Goal: Information Seeking & Learning: Learn about a topic

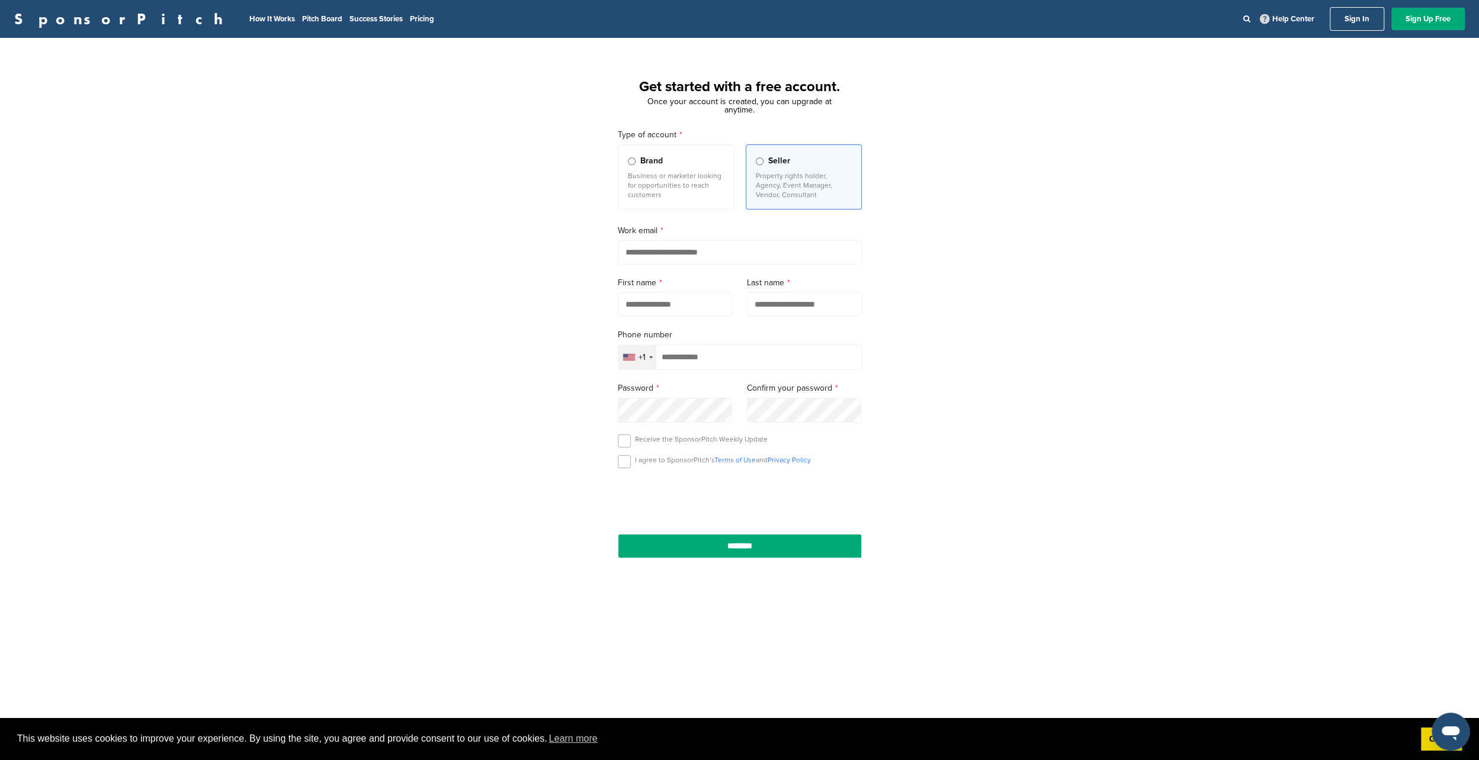
click at [669, 261] on input "email" at bounding box center [740, 252] width 244 height 24
type input "**********"
type input "******"
type input "*****"
click at [675, 353] on input "tel" at bounding box center [740, 357] width 244 height 25
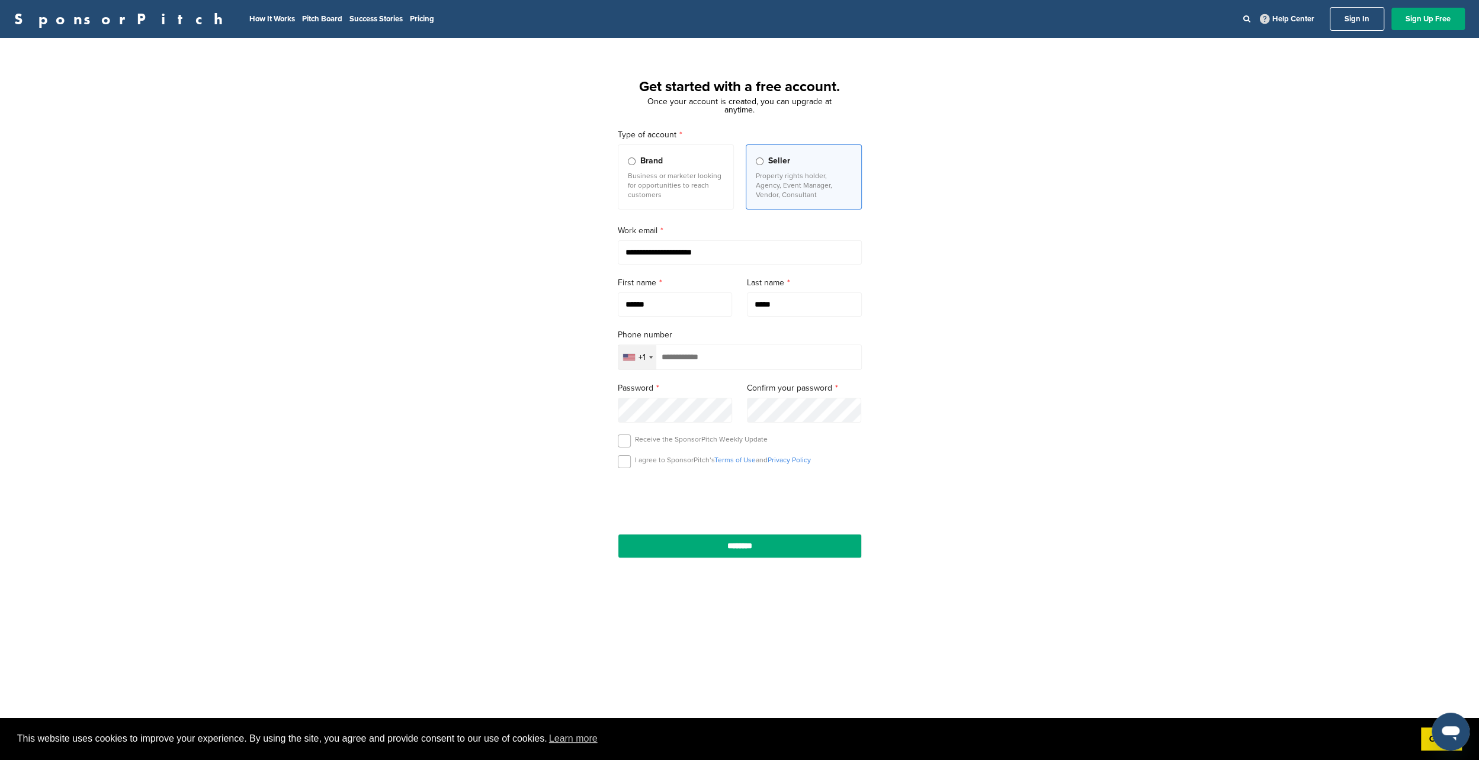
type input "**********"
click at [627, 463] on label at bounding box center [624, 461] width 13 height 13
click at [660, 542] on input "********" at bounding box center [740, 546] width 244 height 24
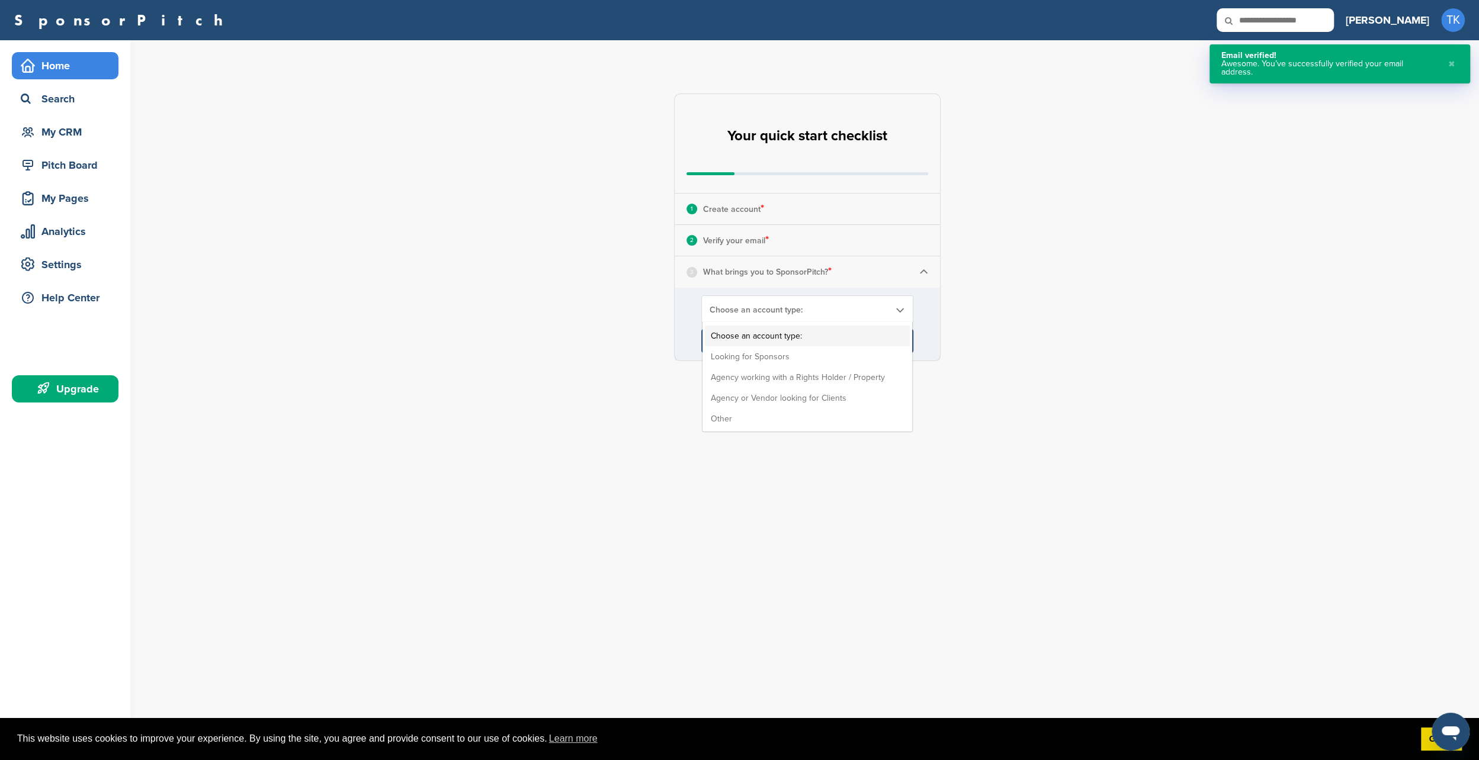
click at [823, 302] on div "Choose an account type: Choose an account type: Looking for Sponsors Agency wor…" at bounding box center [807, 310] width 212 height 28
drag, startPoint x: 820, startPoint y: 361, endPoint x: 817, endPoint y: 355, distance: 6.4
click at [817, 355] on li "Looking for Sponsors" at bounding box center [807, 356] width 205 height 21
click at [757, 336] on input "****" at bounding box center [807, 341] width 212 height 24
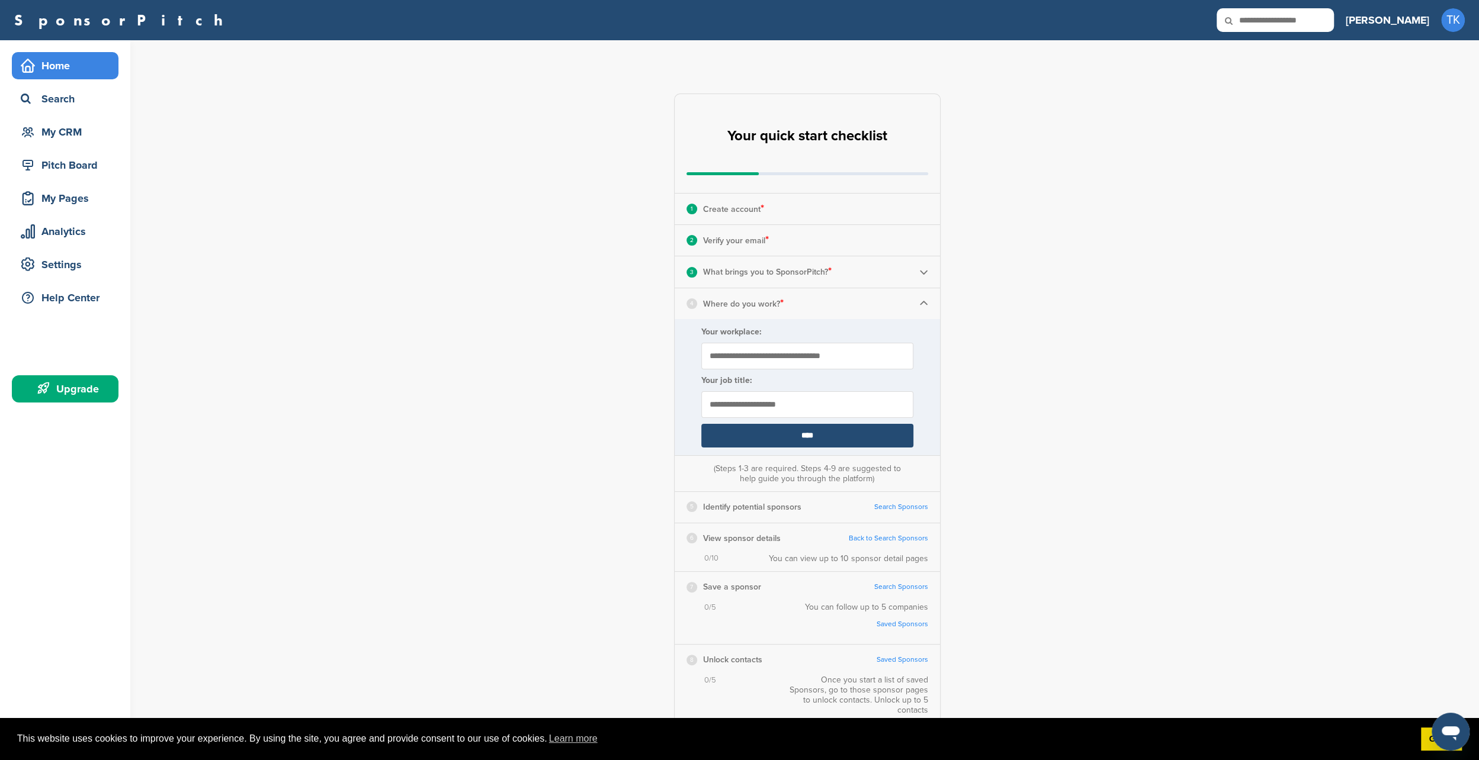
click at [763, 364] on input "Your workplace:" at bounding box center [807, 356] width 212 height 27
type input "**********"
click at [766, 404] on input "text" at bounding box center [807, 404] width 212 height 27
type input "*****"
click at [757, 432] on input "****" at bounding box center [807, 436] width 212 height 24
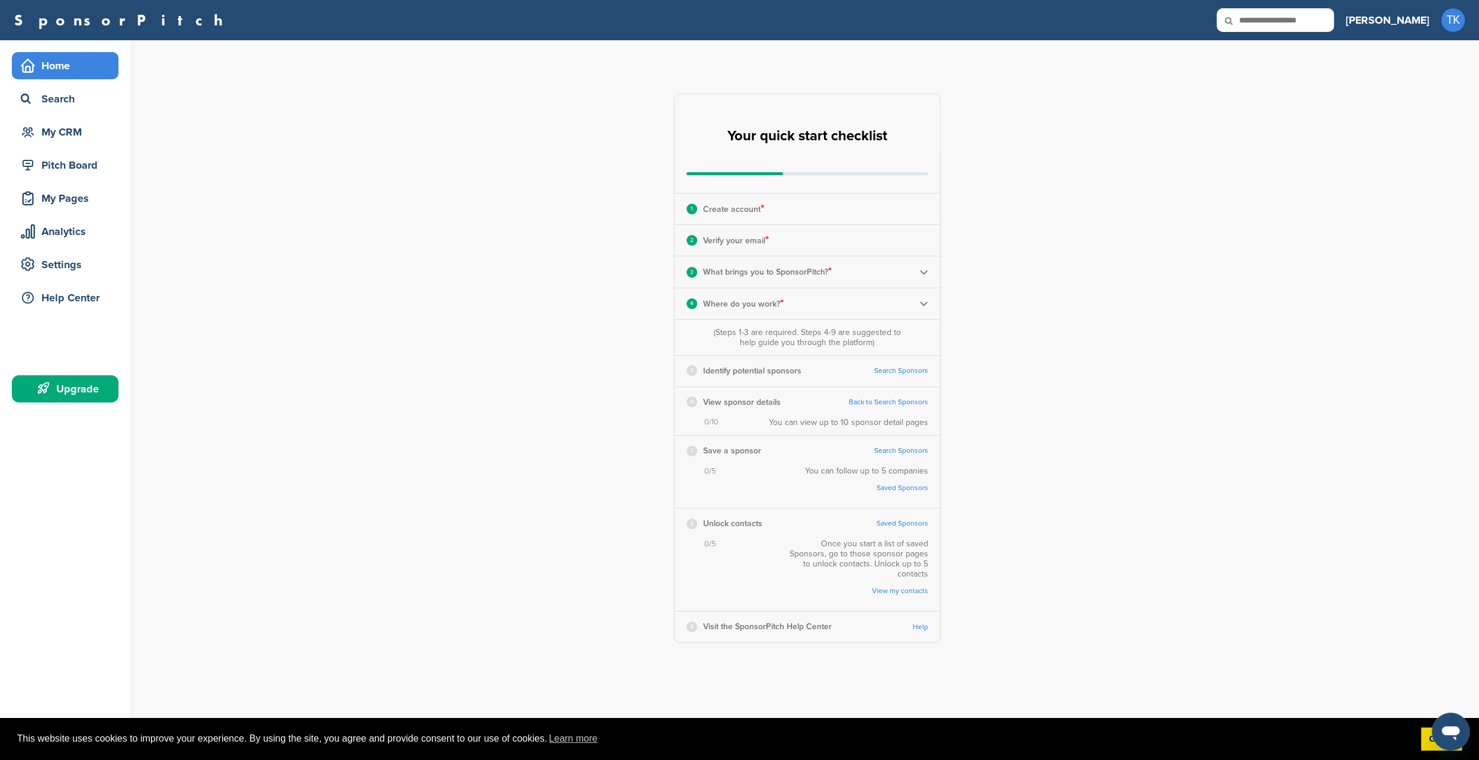
click at [894, 369] on link "Search Sponsors" at bounding box center [901, 371] width 54 height 9
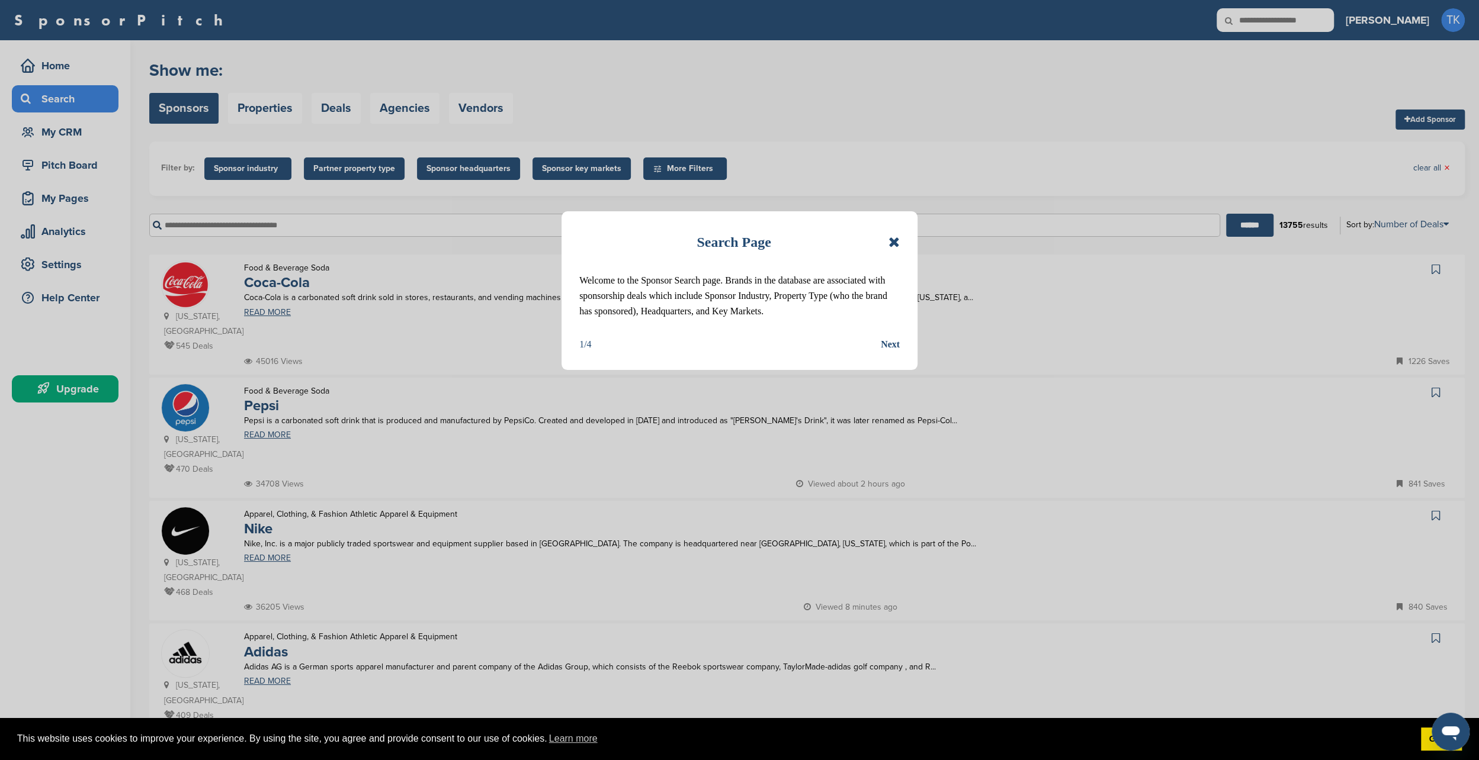
click at [892, 353] on div "Search Page Welcome to the Sponsor Search page. Brands in the database are asso…" at bounding box center [739, 290] width 356 height 159
click at [888, 346] on div "Next" at bounding box center [890, 344] width 19 height 15
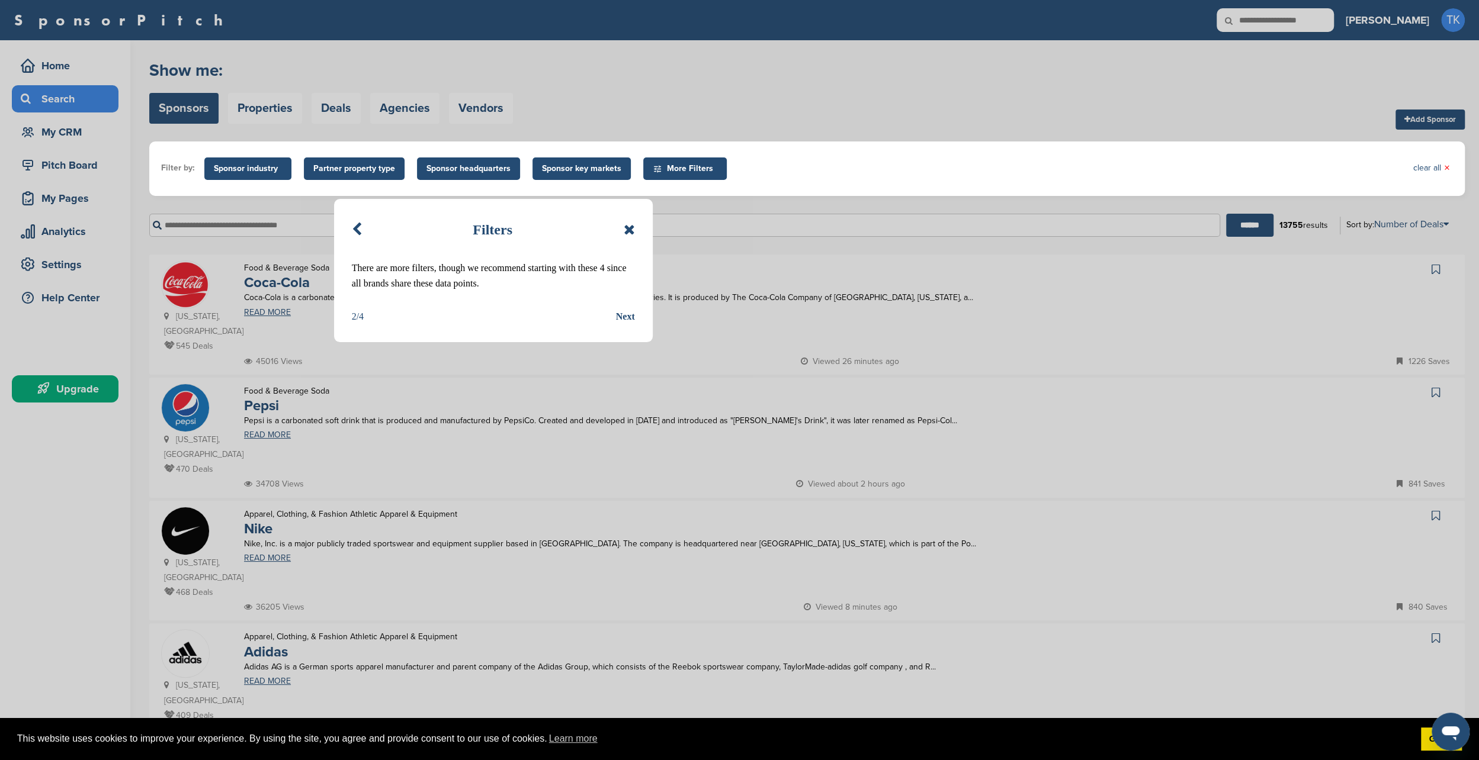
click at [630, 315] on div "Next" at bounding box center [625, 316] width 19 height 15
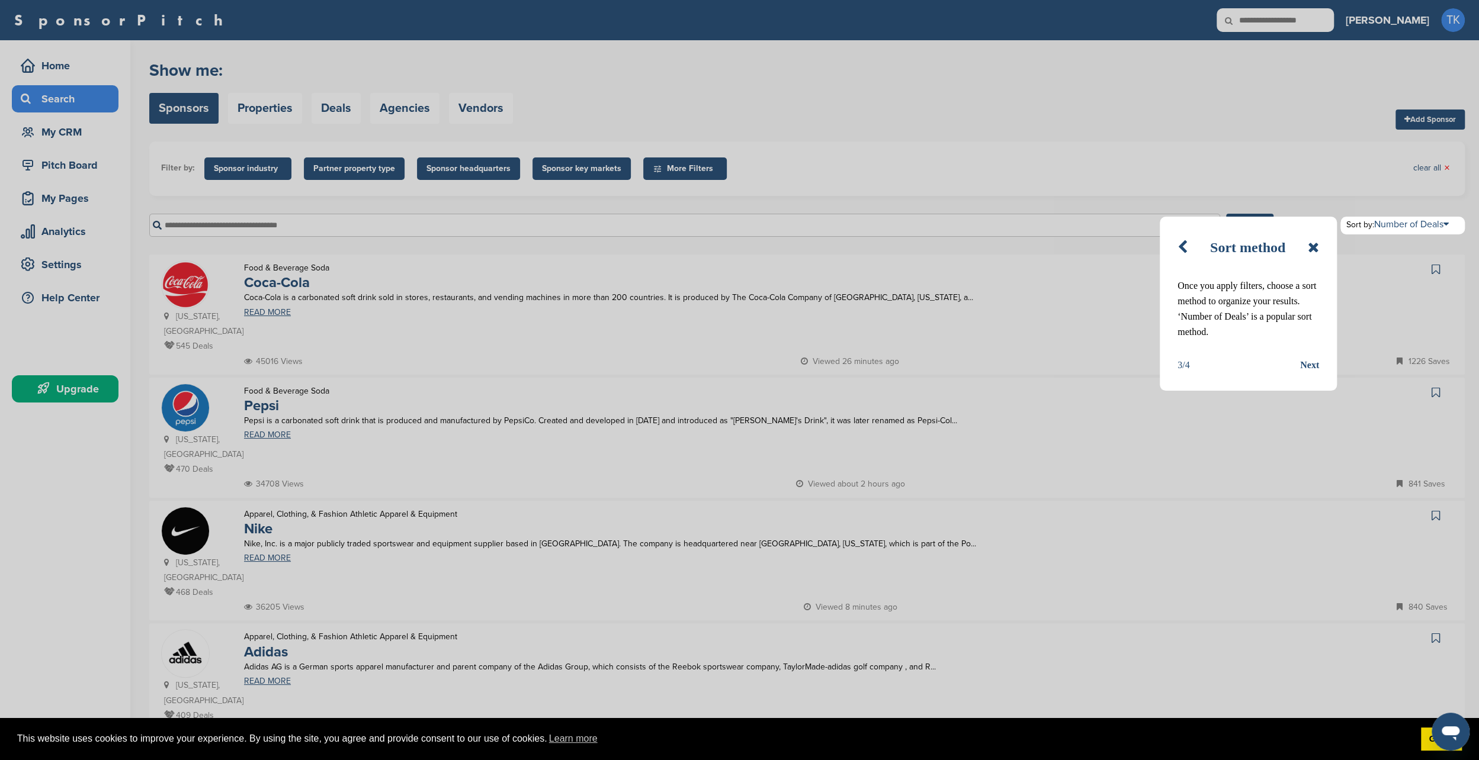
click at [1315, 367] on div "Next" at bounding box center [1309, 365] width 19 height 15
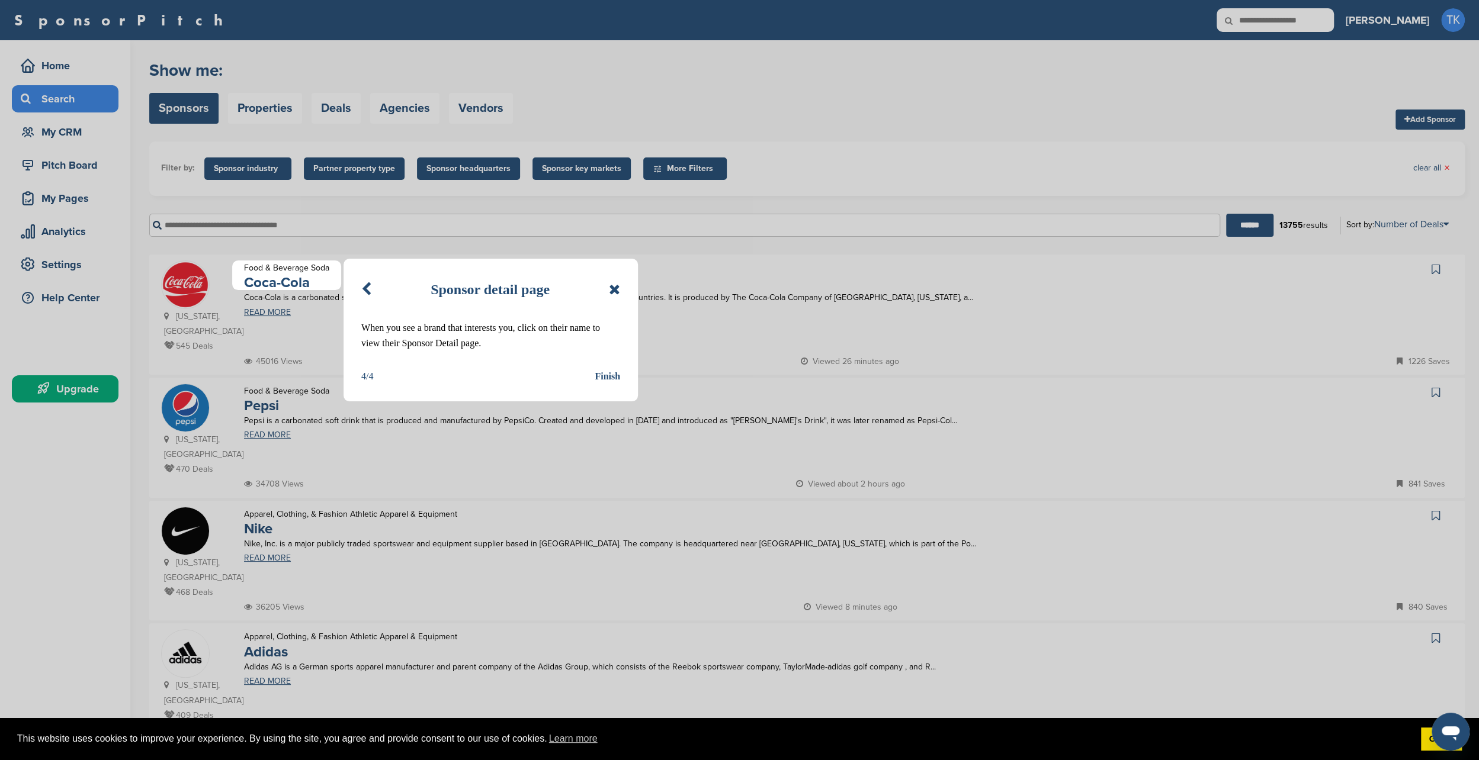
click at [603, 368] on div "Sponsor detail page When you see a brand that interests you, click on their nam…" at bounding box center [490, 330] width 294 height 143
click at [605, 380] on div "Finish" at bounding box center [607, 376] width 25 height 15
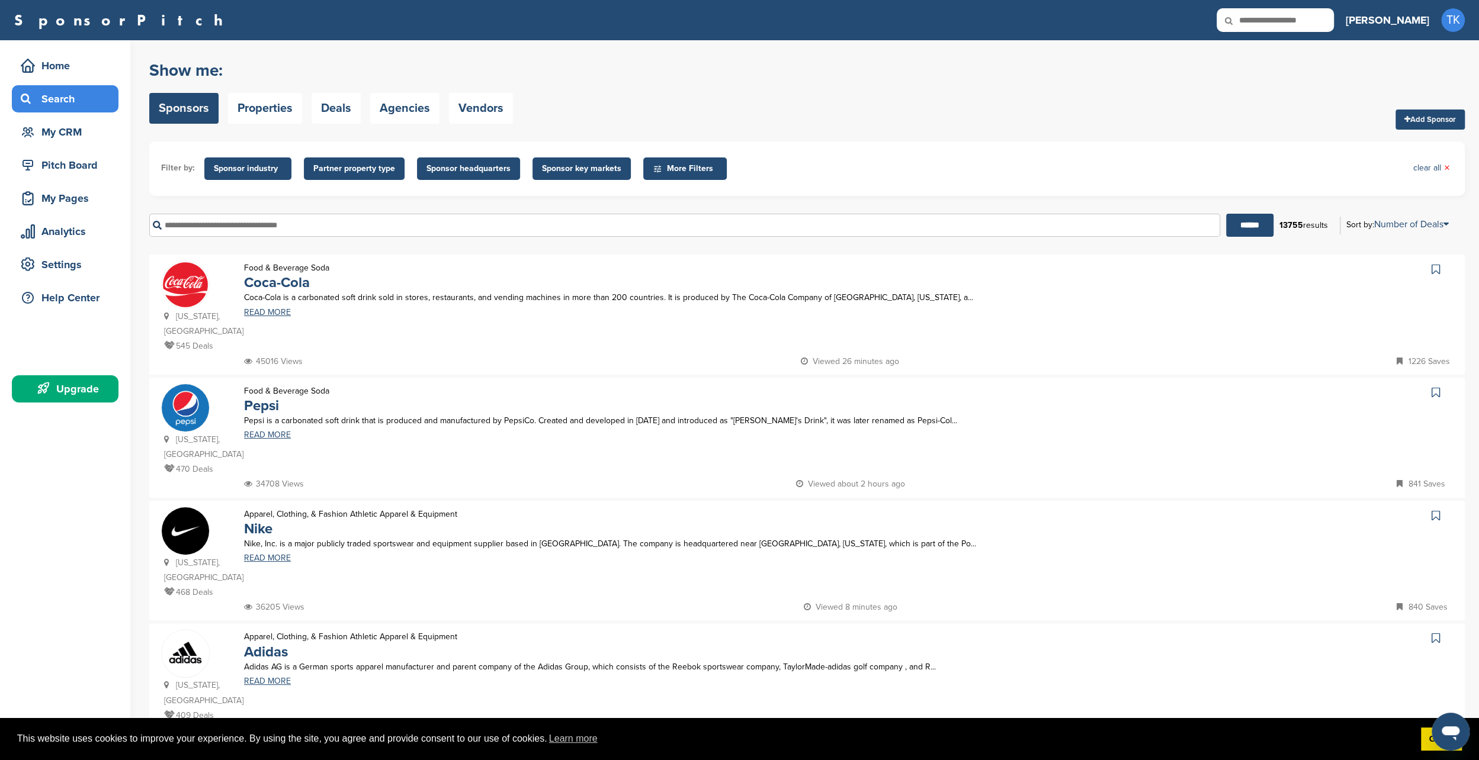
click at [251, 167] on span "Sponsor industry" at bounding box center [248, 168] width 68 height 13
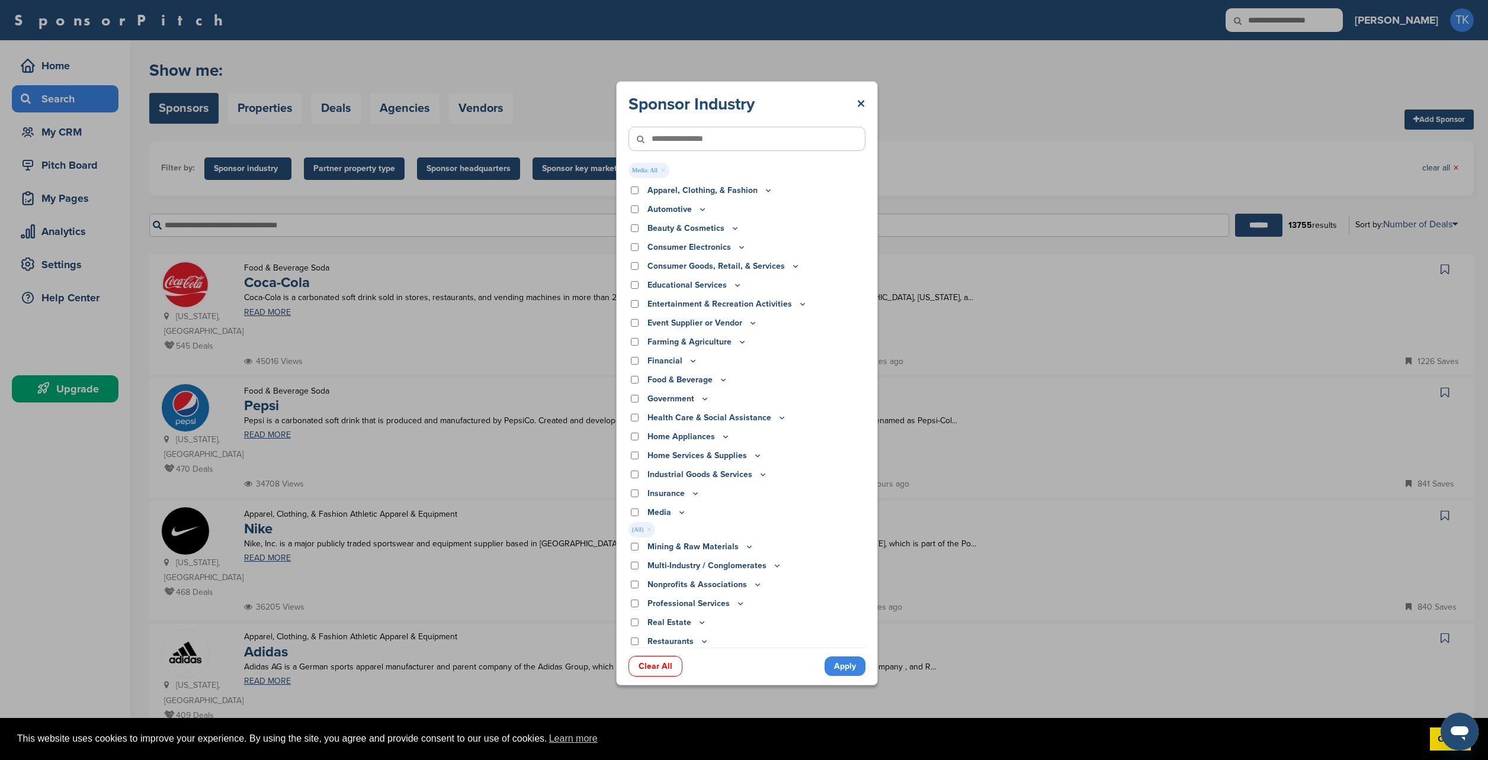
click at [664, 140] on icon at bounding box center [648, 139] width 40 height 25
click at [694, 140] on input"] "text" at bounding box center [746, 139] width 237 height 24
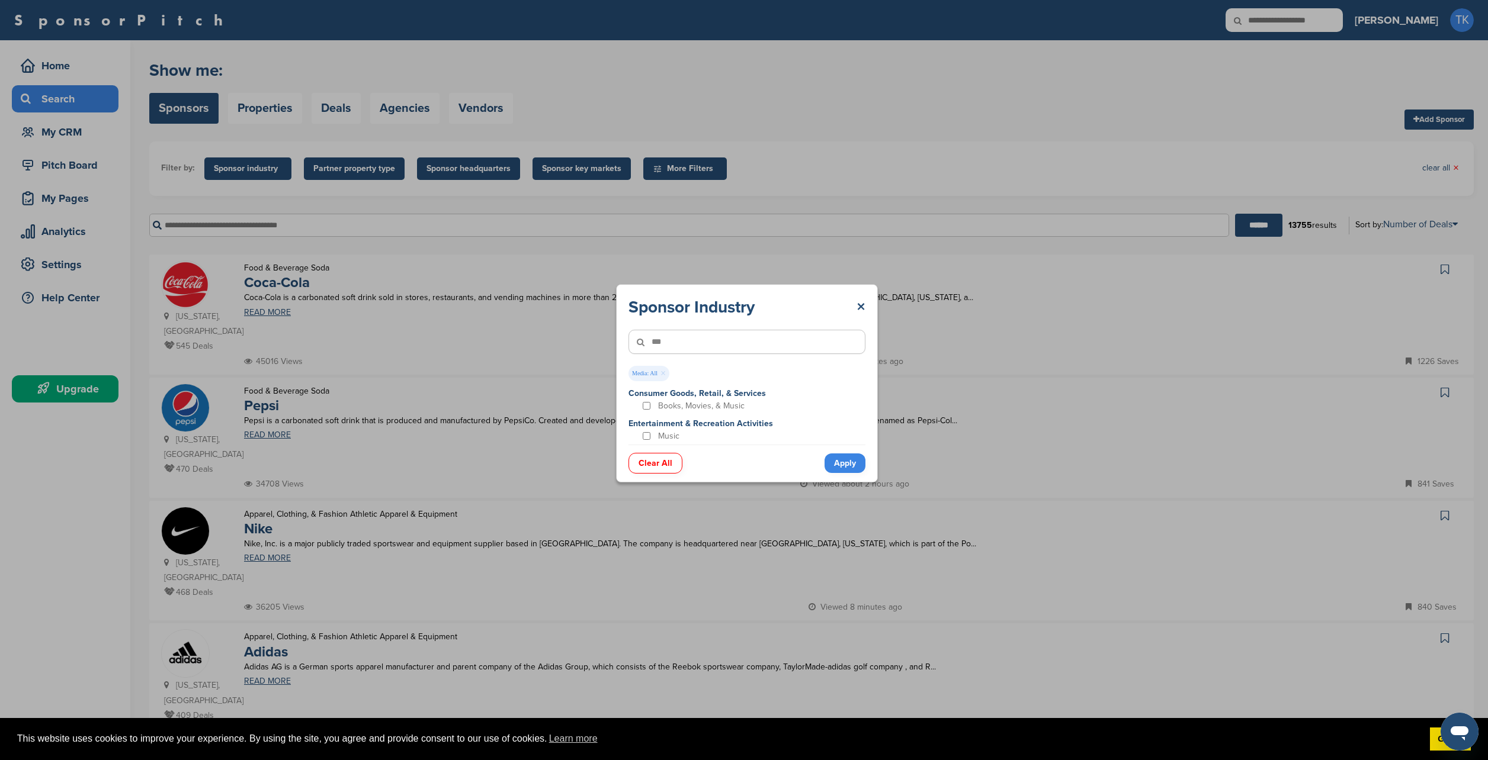
type input"] "***"
click at [640, 435] on div "Music" at bounding box center [695, 436] width 111 height 11
click at [847, 457] on link "Apply" at bounding box center [844, 464] width 41 height 20
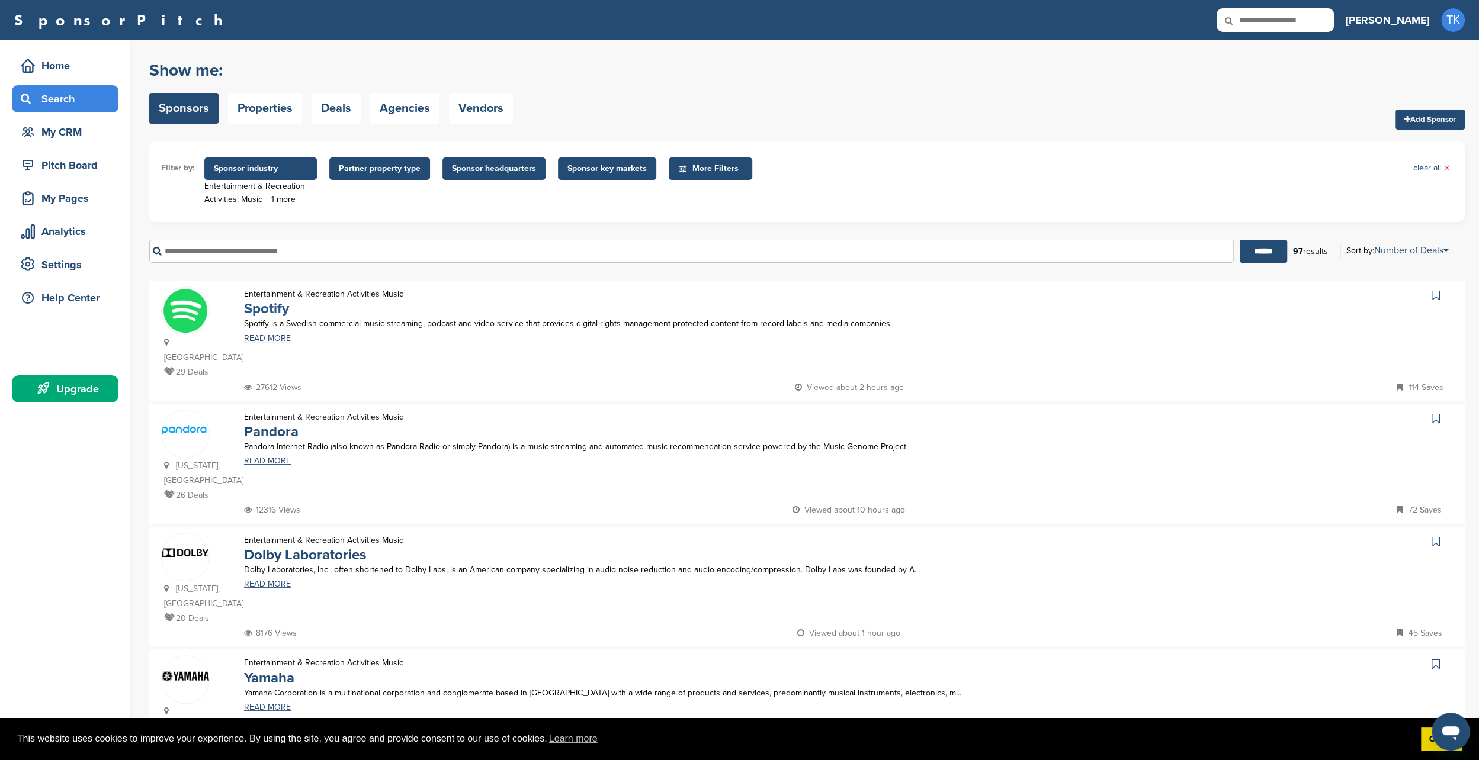
click at [281, 309] on link "Spotify" at bounding box center [266, 308] width 45 height 17
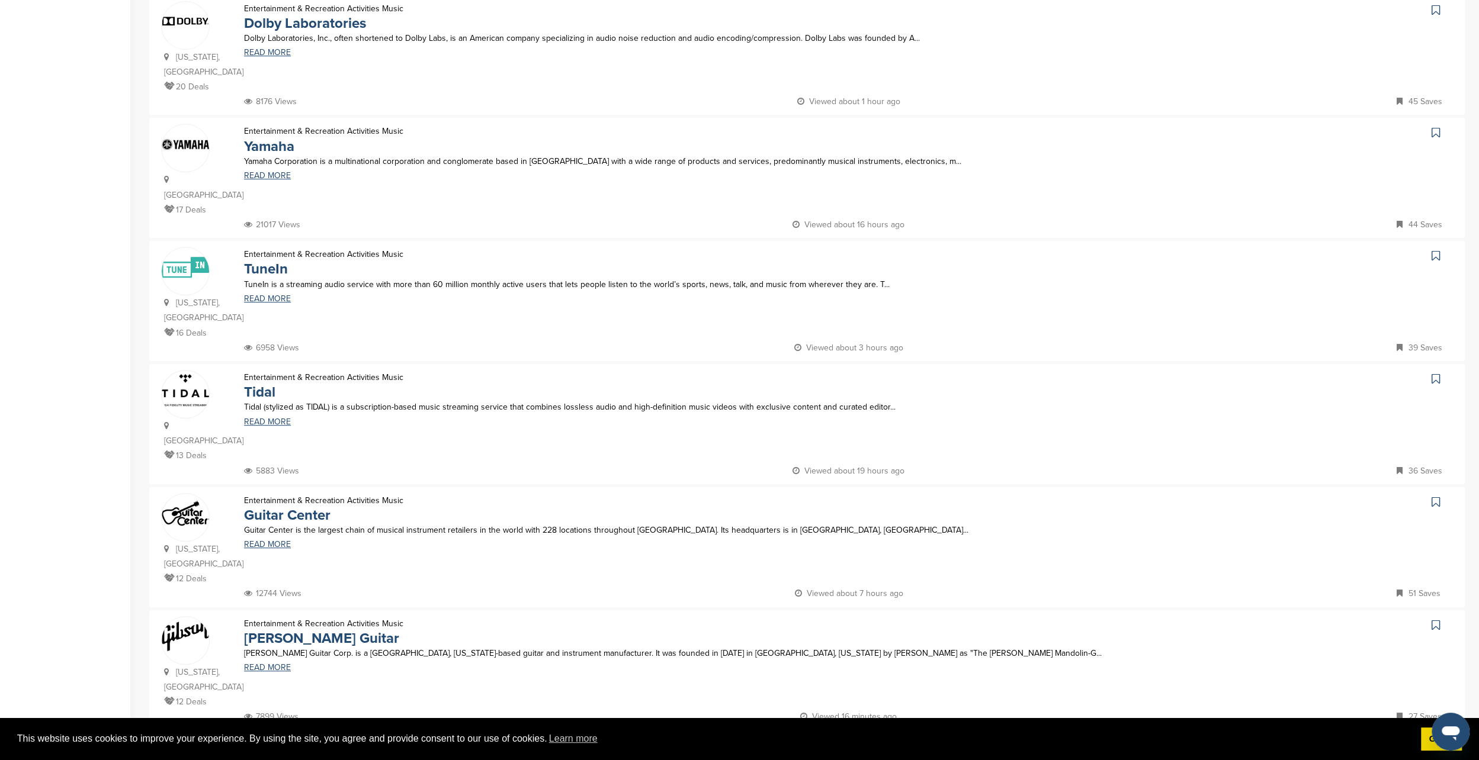
scroll to position [592, 0]
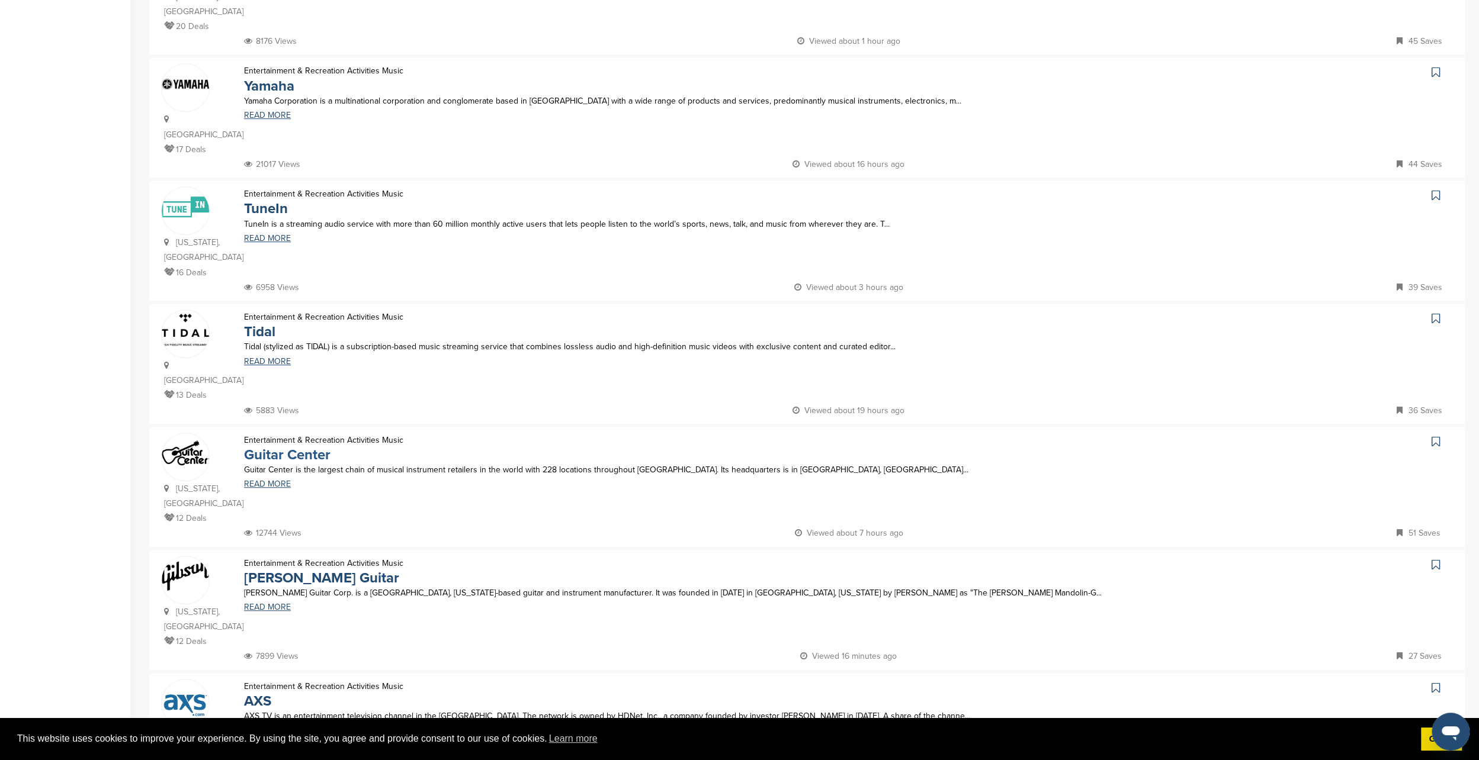
click at [312, 447] on link "Guitar Center" at bounding box center [287, 455] width 86 height 17
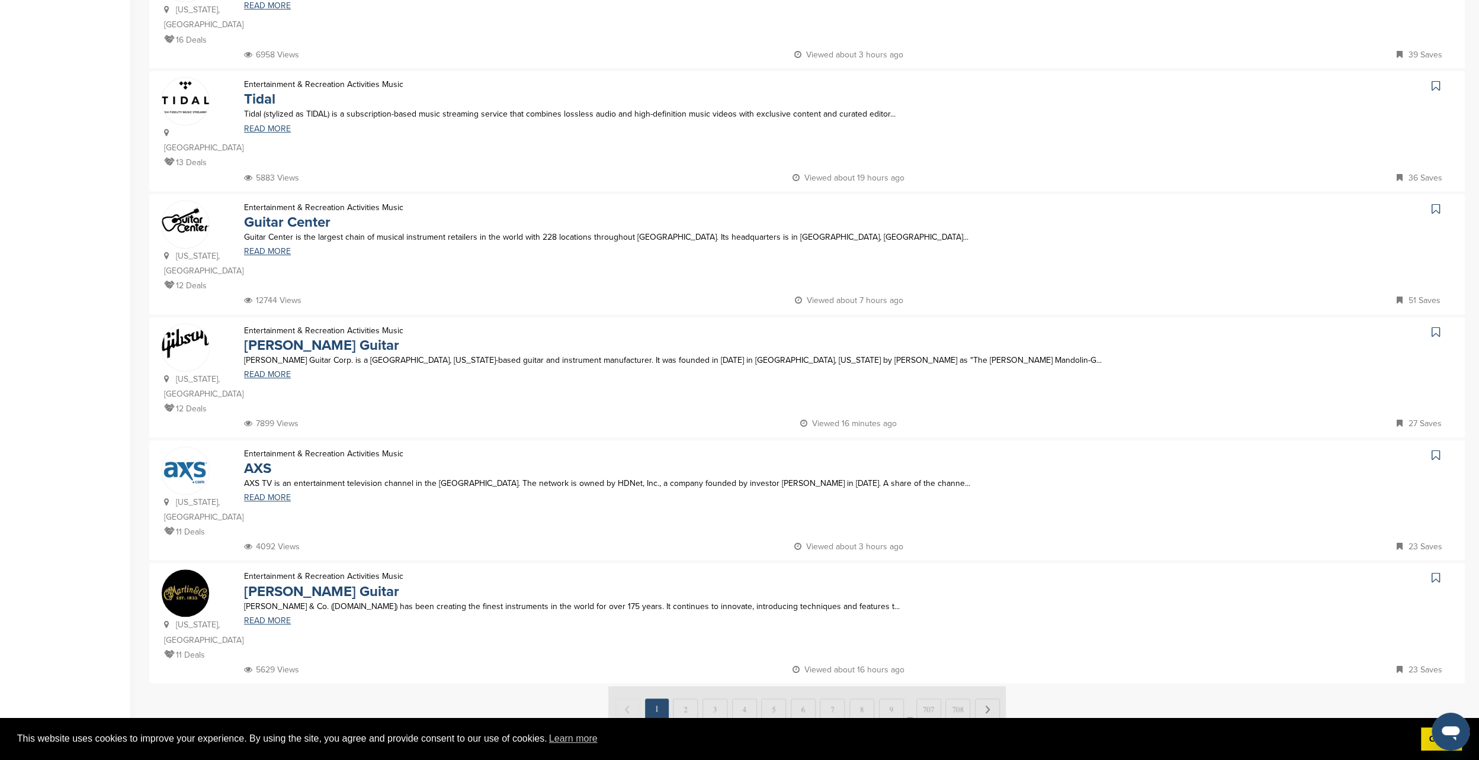
scroll to position [829, 0]
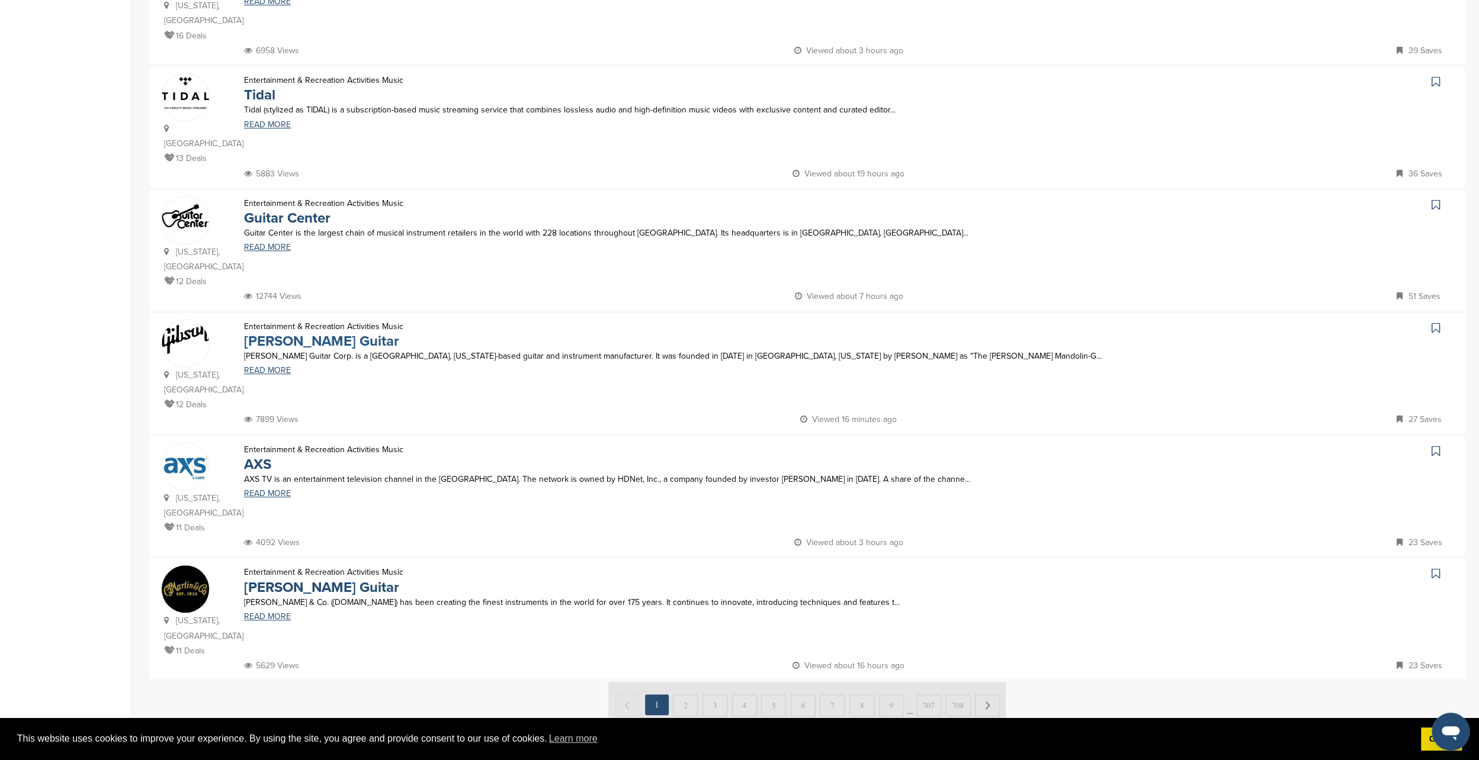
click at [258, 333] on link "Gibson Guitar" at bounding box center [321, 341] width 155 height 17
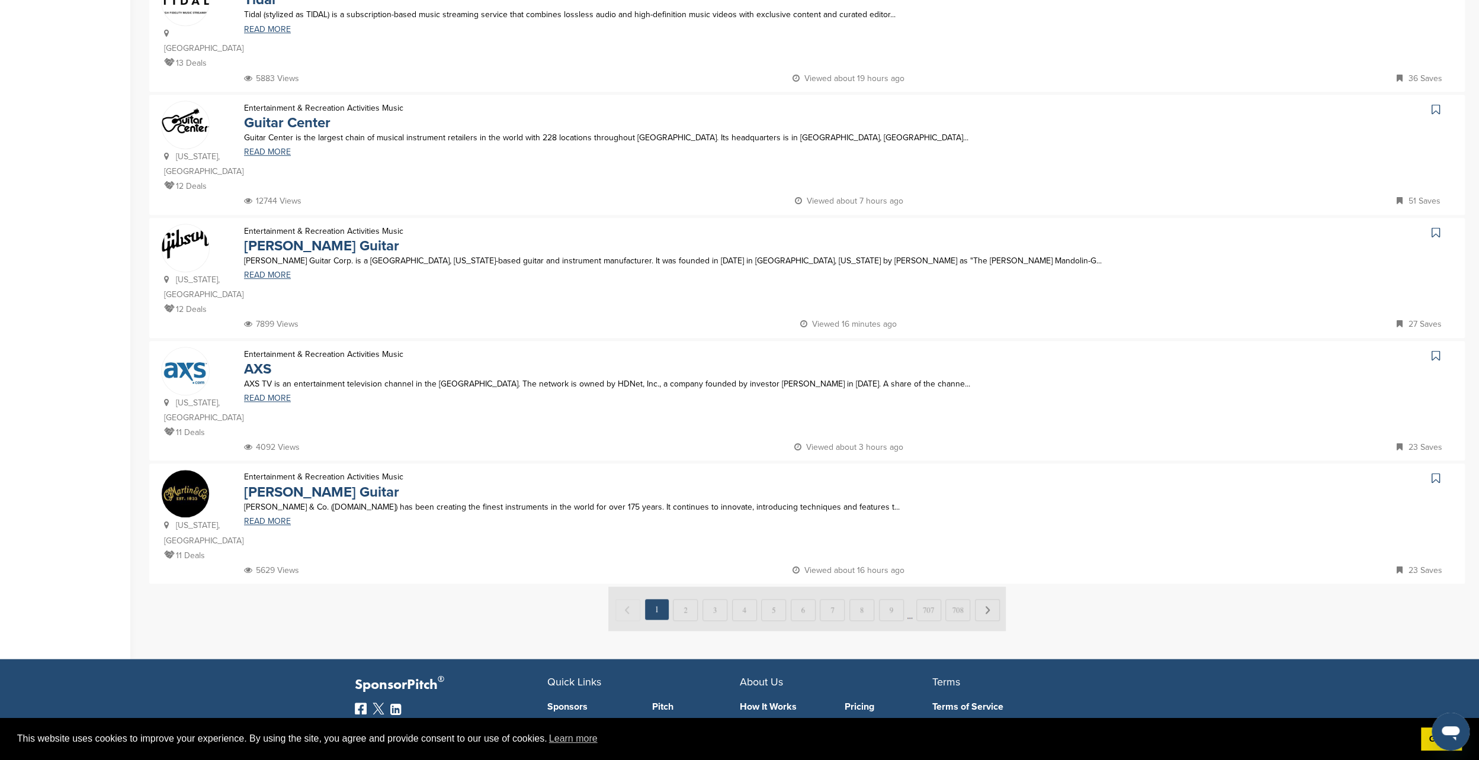
scroll to position [1007, 0]
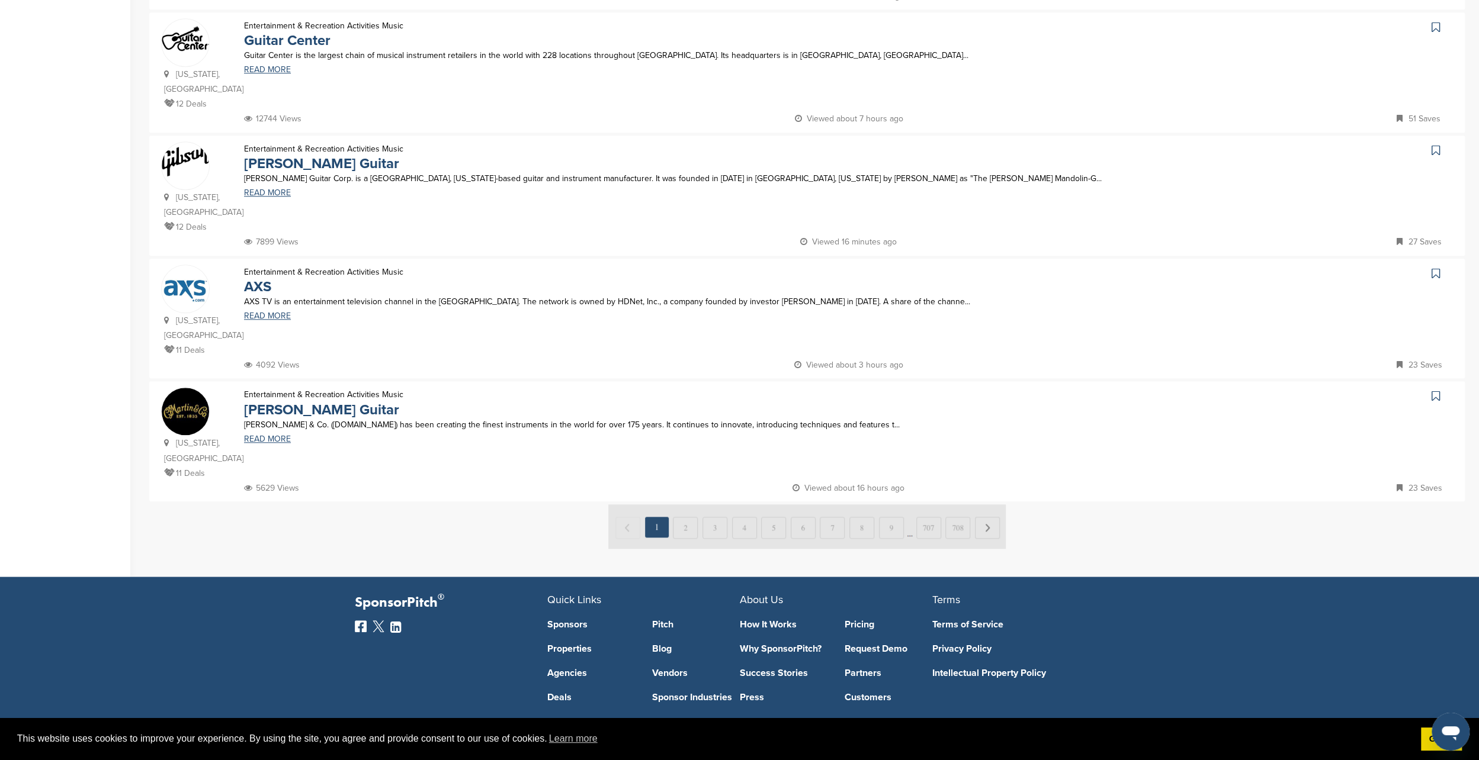
click at [687, 505] on img at bounding box center [806, 527] width 397 height 44
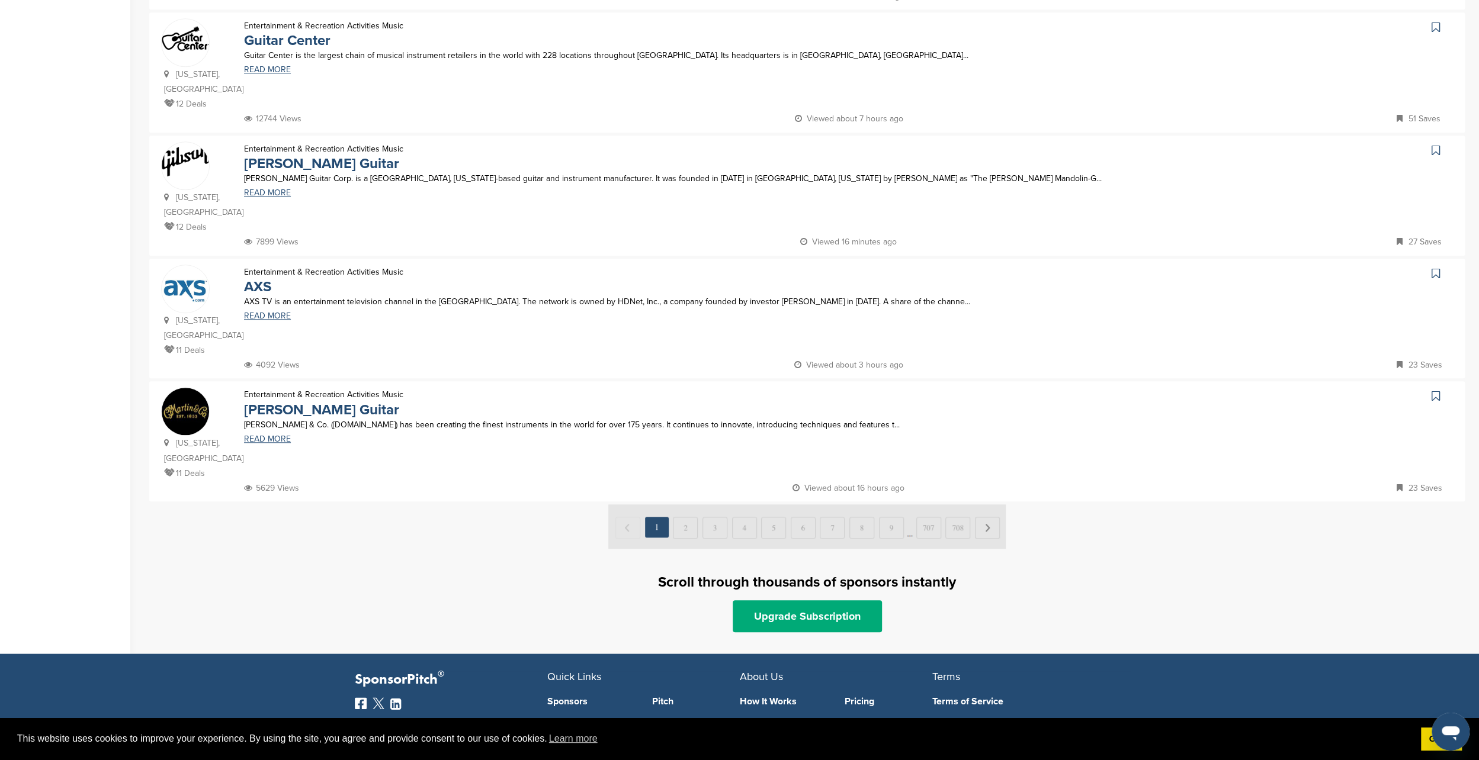
click at [985, 505] on img at bounding box center [806, 527] width 397 height 44
click at [986, 505] on img at bounding box center [806, 527] width 397 height 44
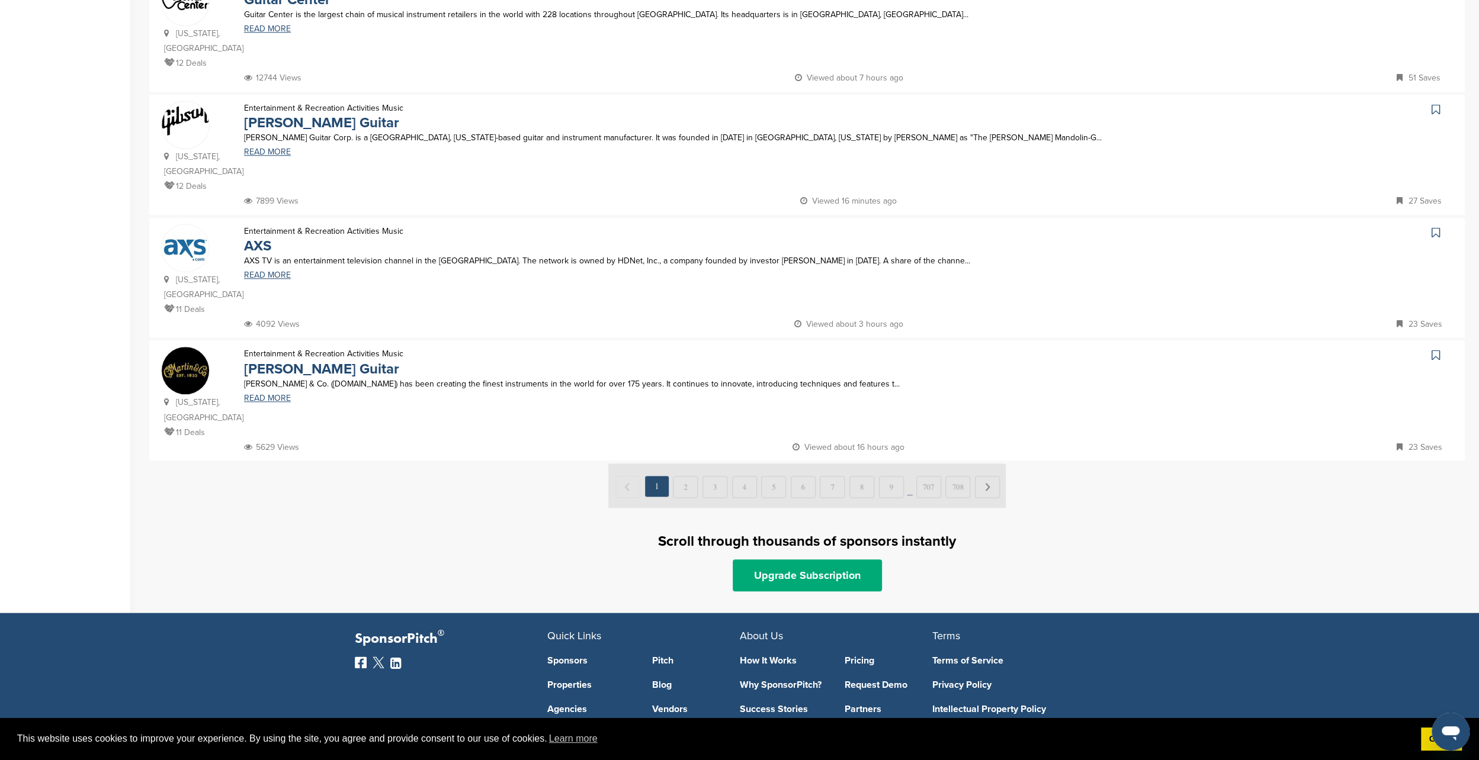
scroll to position [1066, 0]
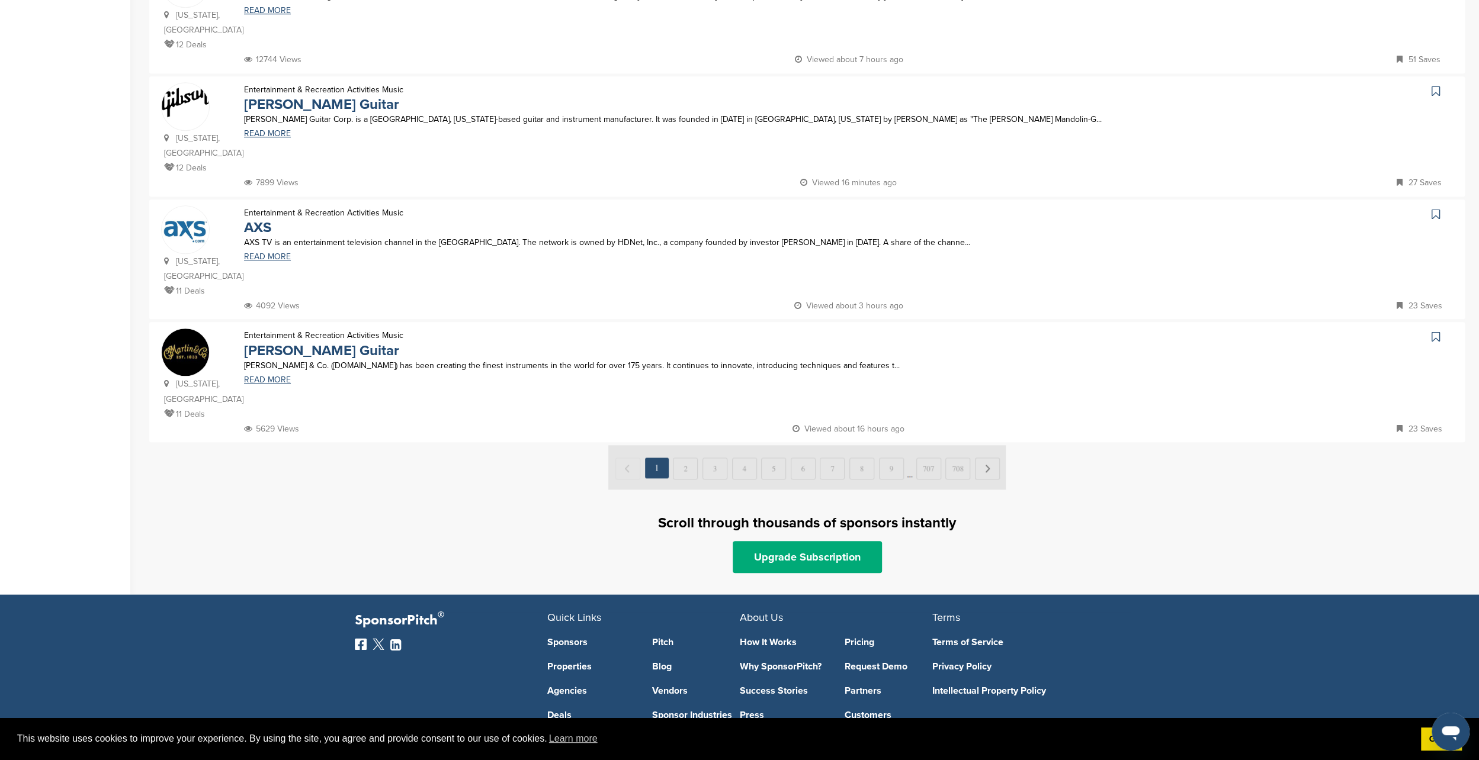
click at [680, 445] on img at bounding box center [806, 467] width 397 height 44
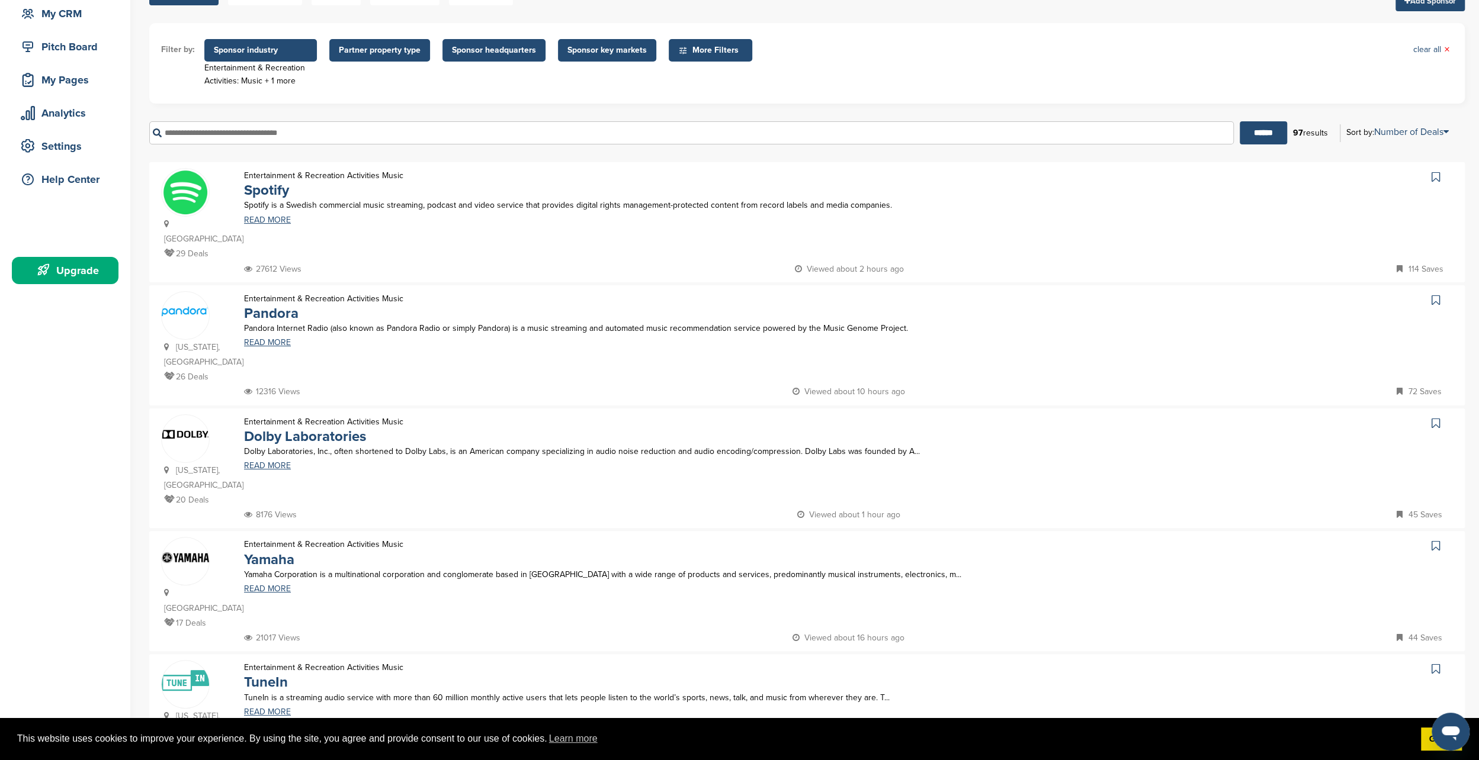
scroll to position [0, 0]
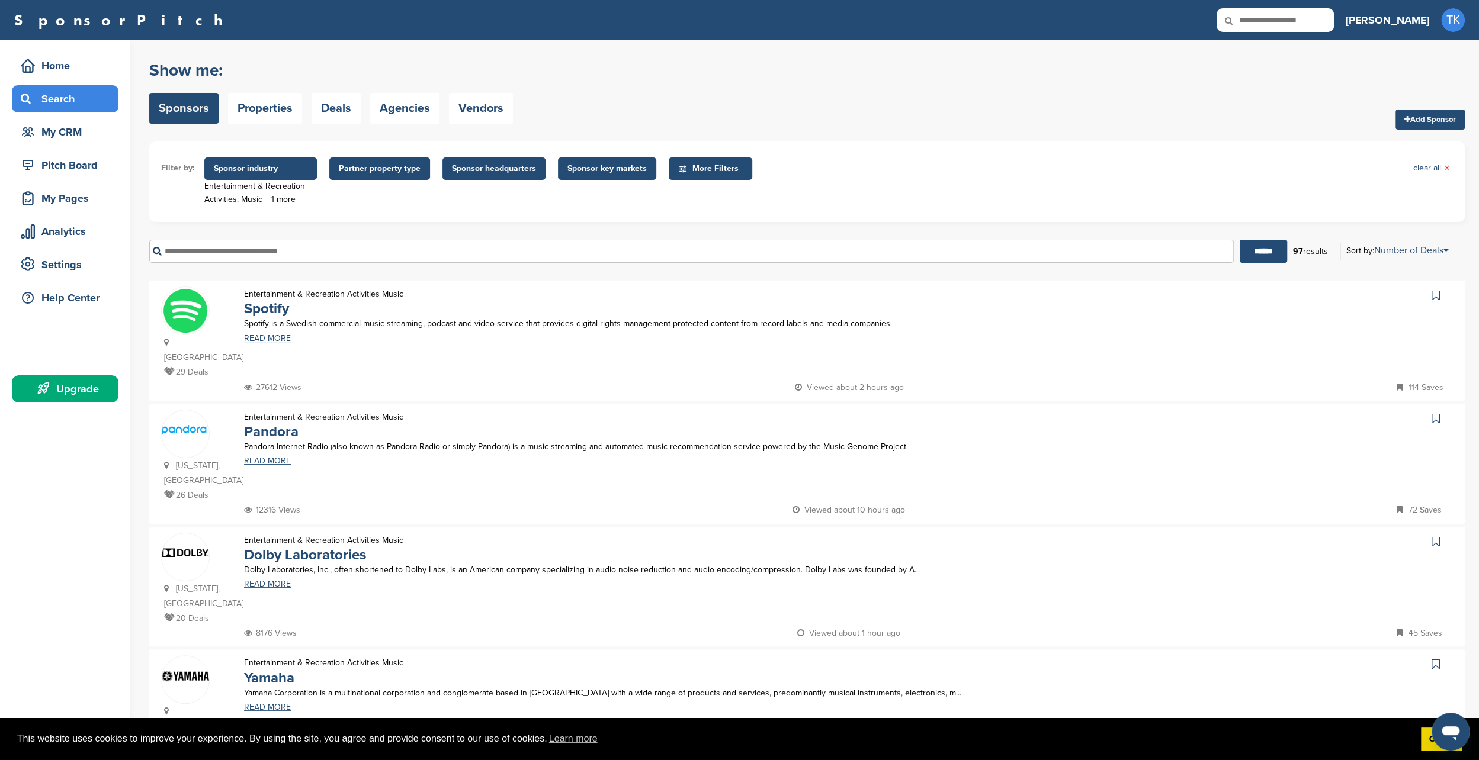
click at [398, 179] on span "Partner property type" at bounding box center [379, 169] width 101 height 23
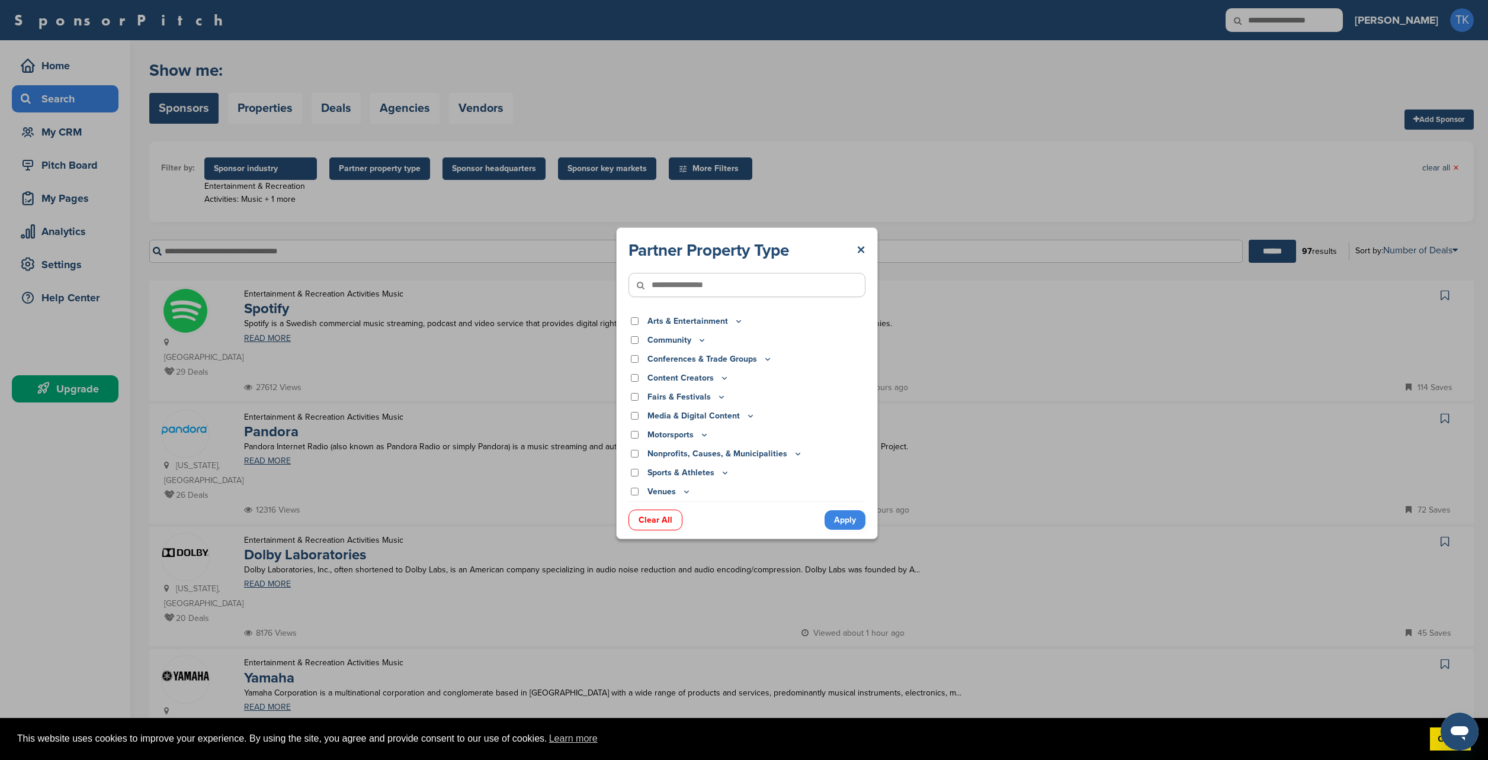
click at [881, 248] on div "Partner Property Type × Arts & Entertainment Actor/Actress Amusement Park Aquar…" at bounding box center [747, 383] width 1494 height 766
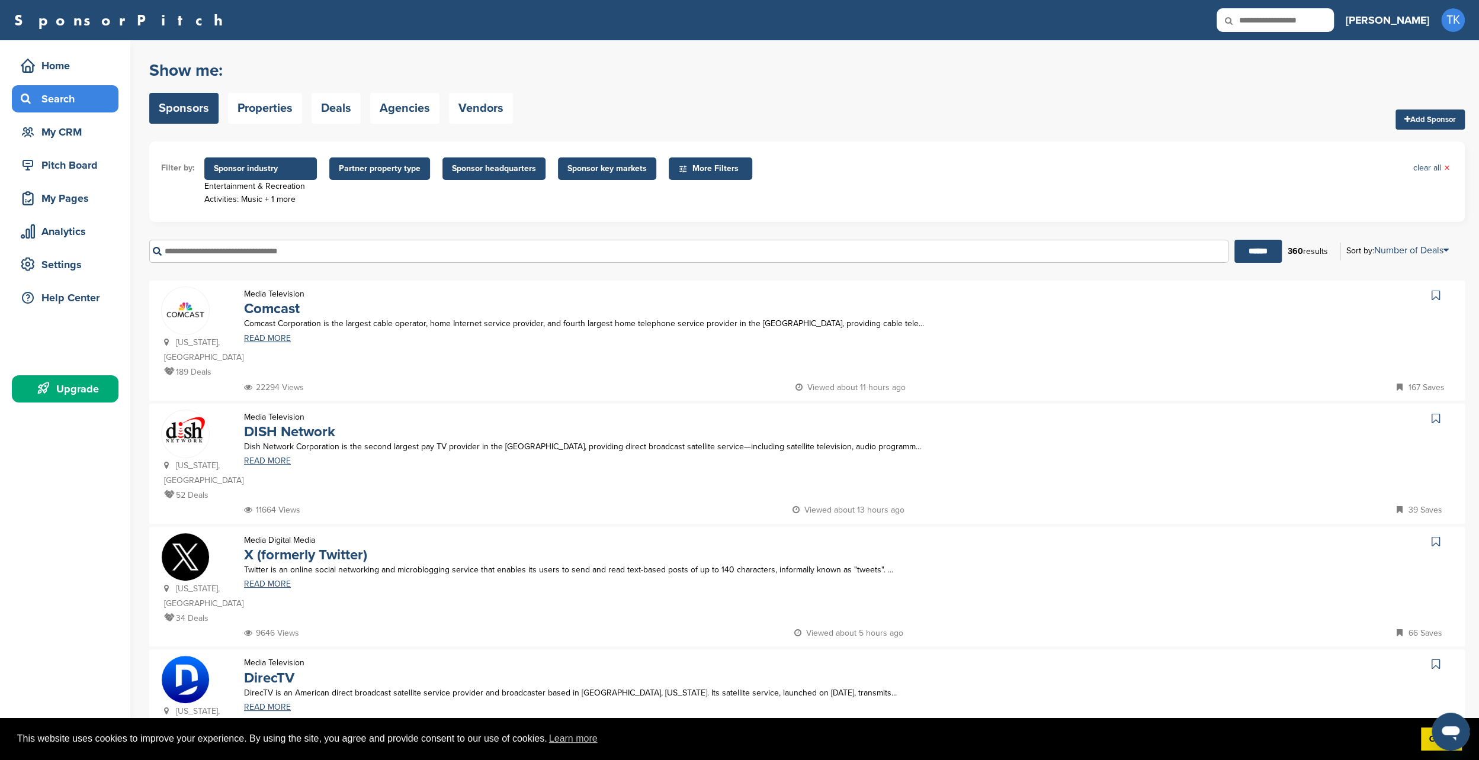
click at [698, 176] on span "More Filters" at bounding box center [711, 169] width 84 height 23
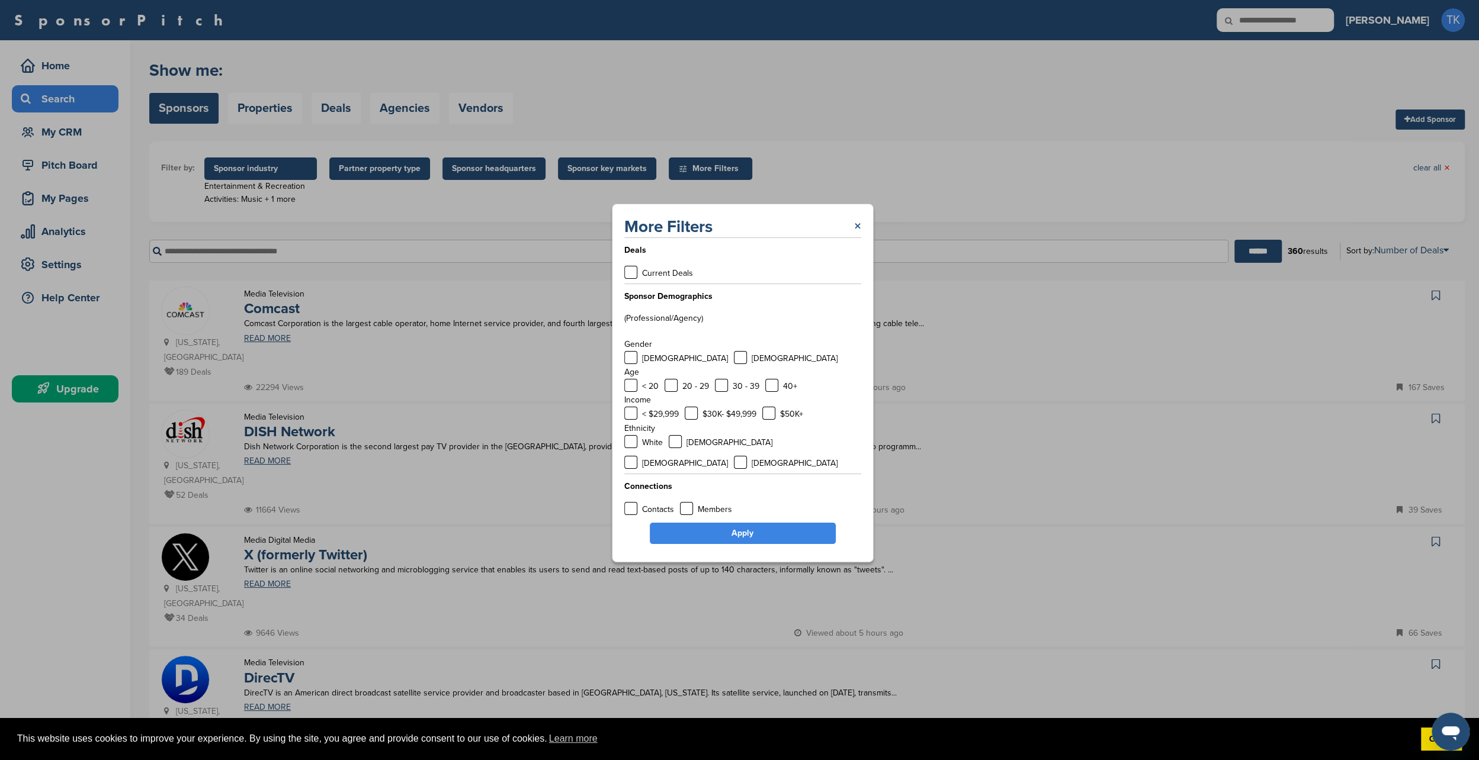
click at [856, 237] on link "×" at bounding box center [857, 226] width 7 height 21
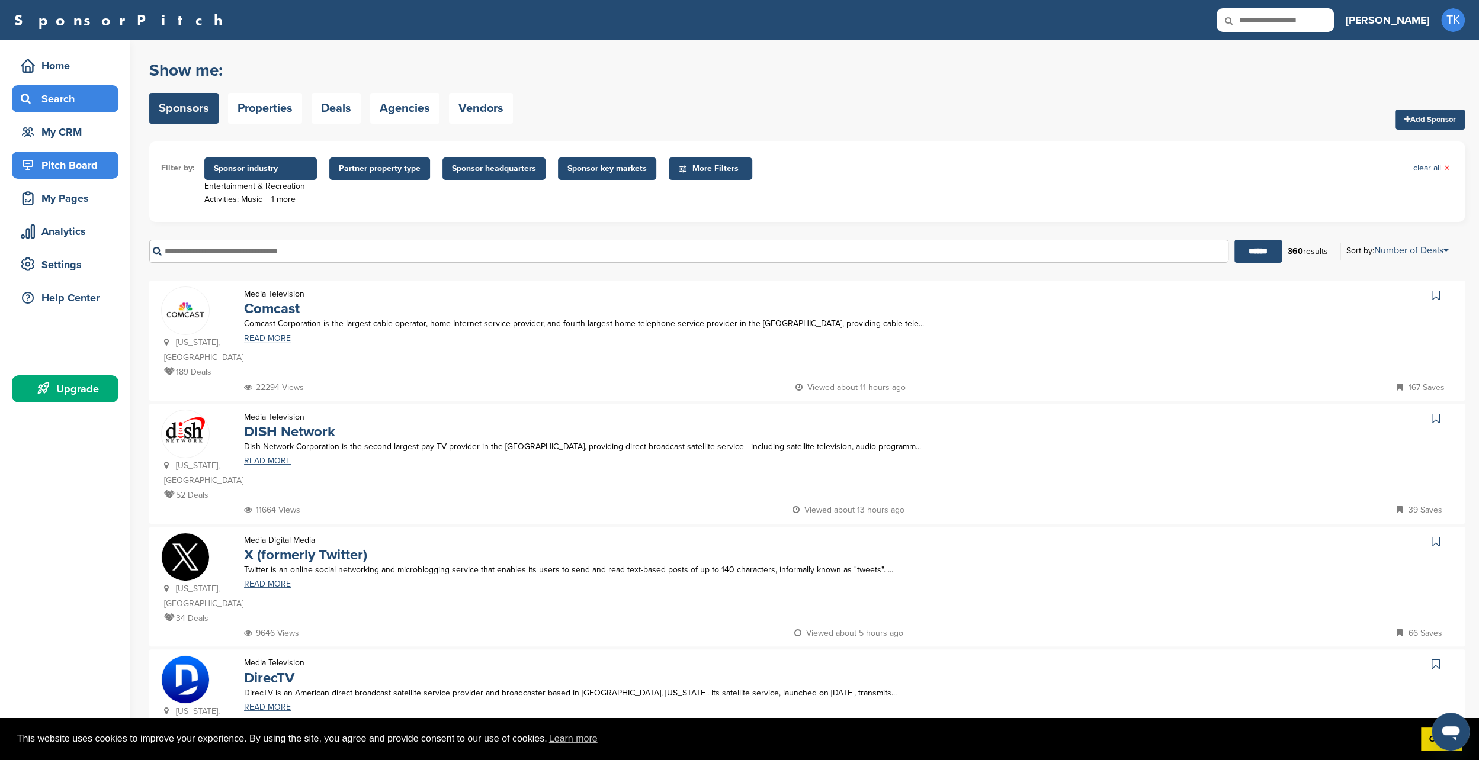
click at [44, 159] on div "Pitch Board" at bounding box center [68, 165] width 101 height 21
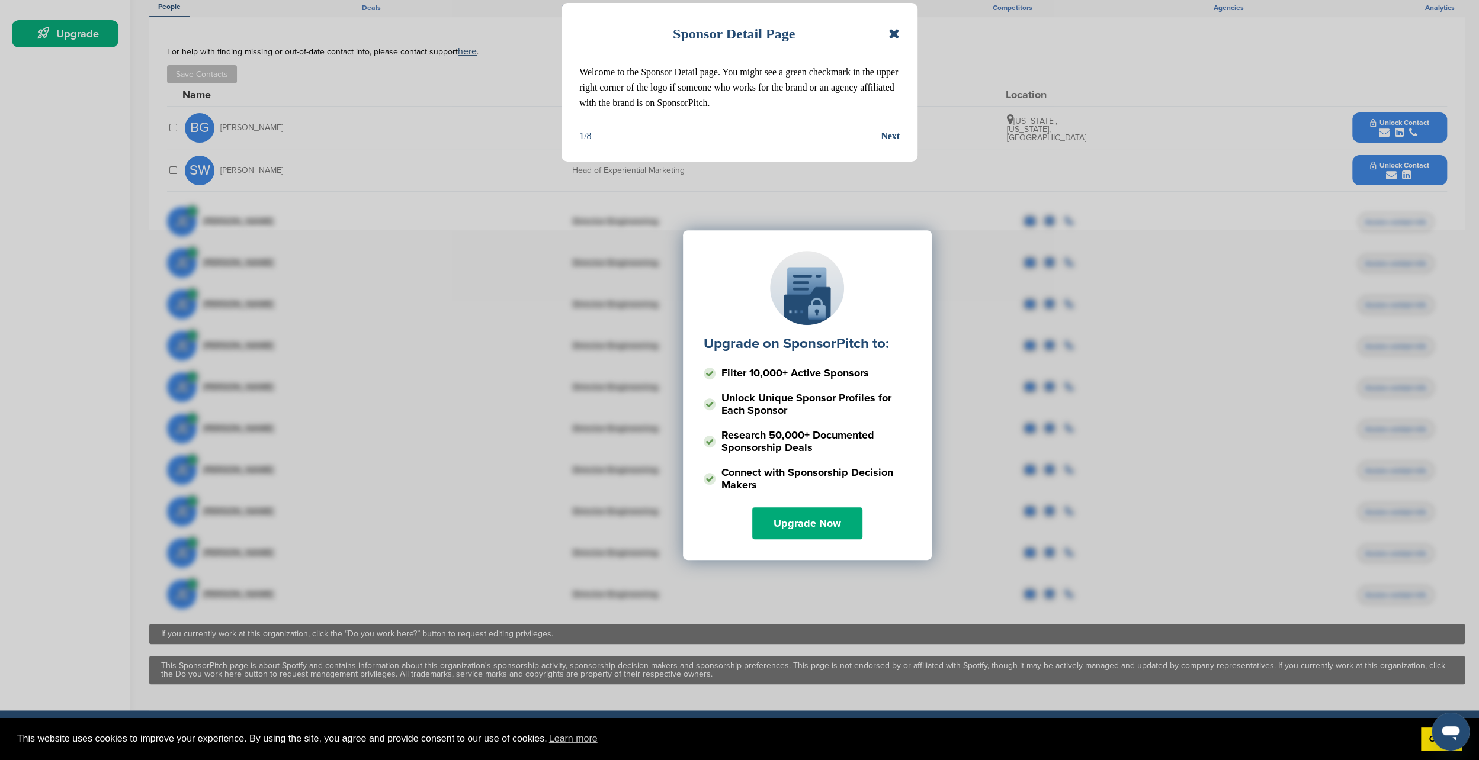
scroll to position [118, 0]
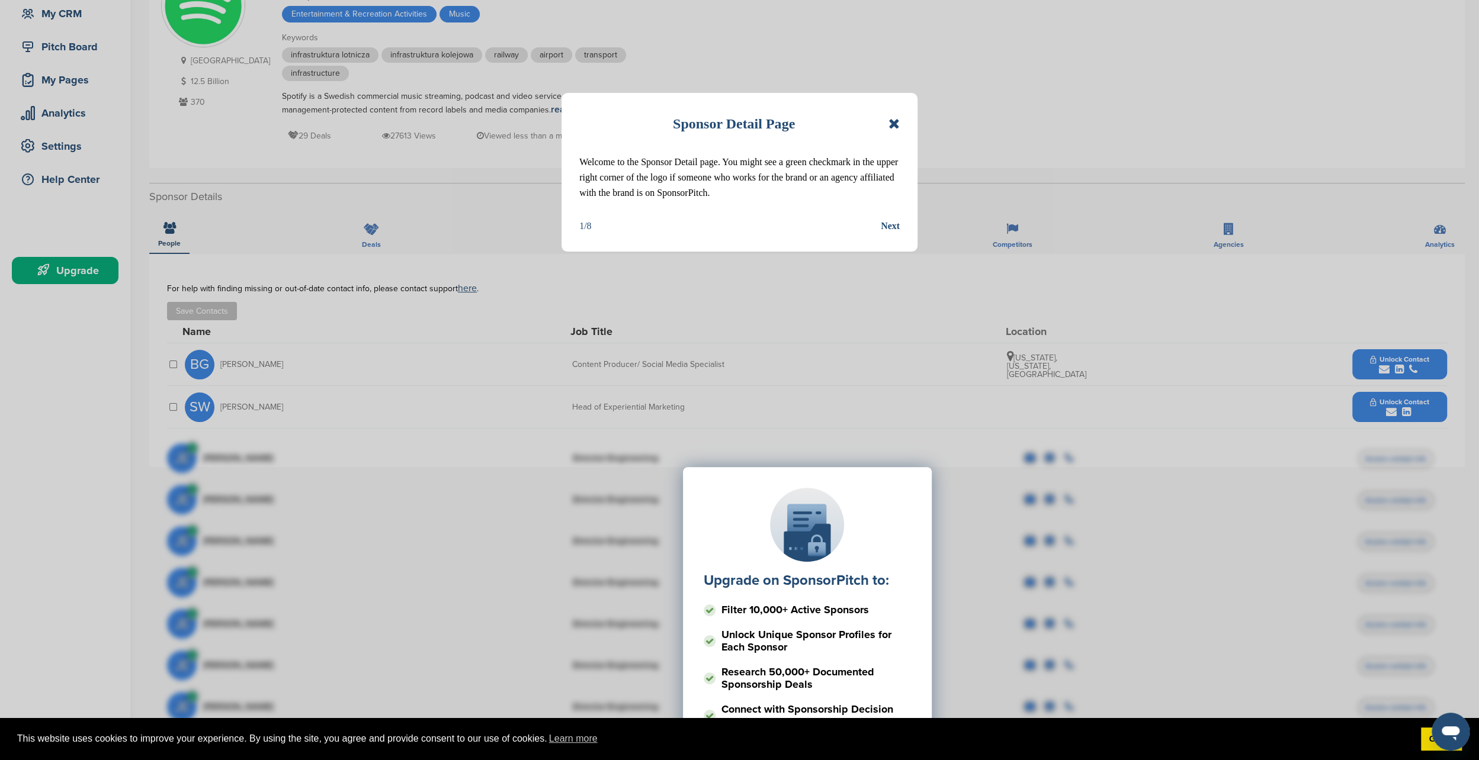
click at [915, 109] on div "Sponsor Detail Page Welcome to the Sponsor Detail page. You might see a green c…" at bounding box center [739, 172] width 356 height 159
click at [917, 122] on div "Sponsor Detail Page Welcome to the Sponsor Detail page. You might see a green c…" at bounding box center [739, 172] width 356 height 159
click at [882, 119] on div "Sponsor Detail Page" at bounding box center [739, 124] width 320 height 26
click at [891, 119] on icon at bounding box center [893, 124] width 11 height 14
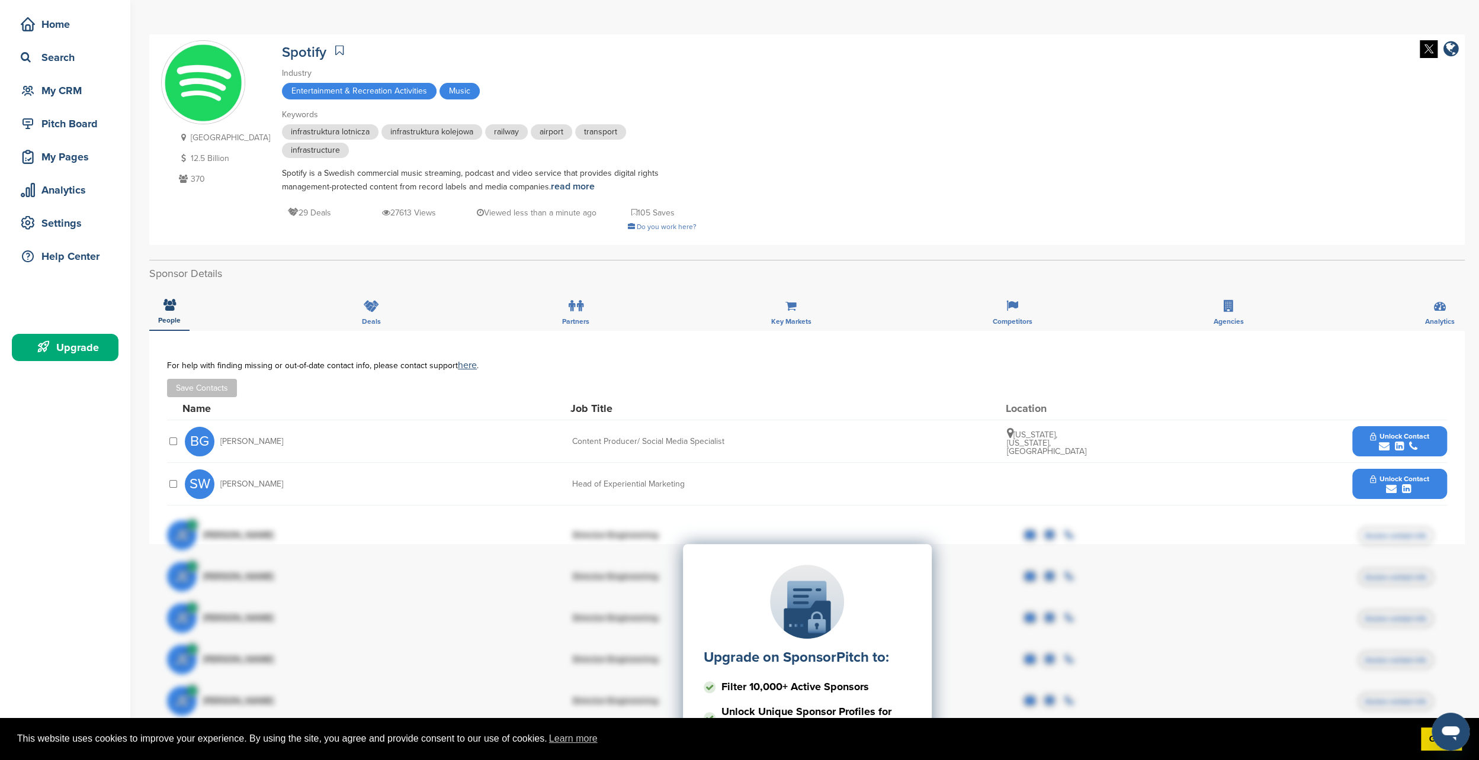
scroll to position [0, 0]
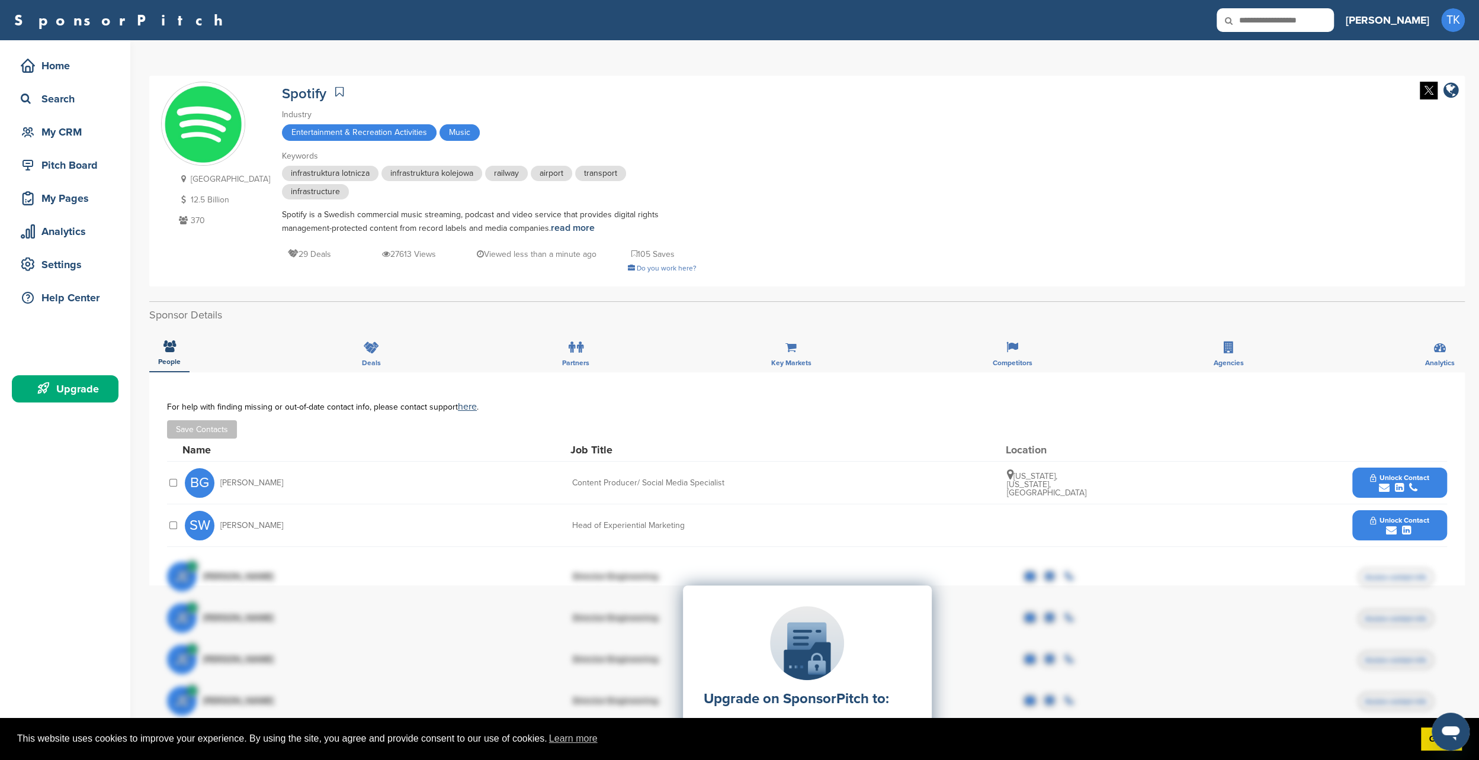
drag, startPoint x: 785, startPoint y: 178, endPoint x: 893, endPoint y: 147, distance: 112.1
click at [893, 147] on div "Sweden 12.5 Billion 370 Spotify Industry Entertainment & Recreation Activities …" at bounding box center [807, 181] width 1292 height 199
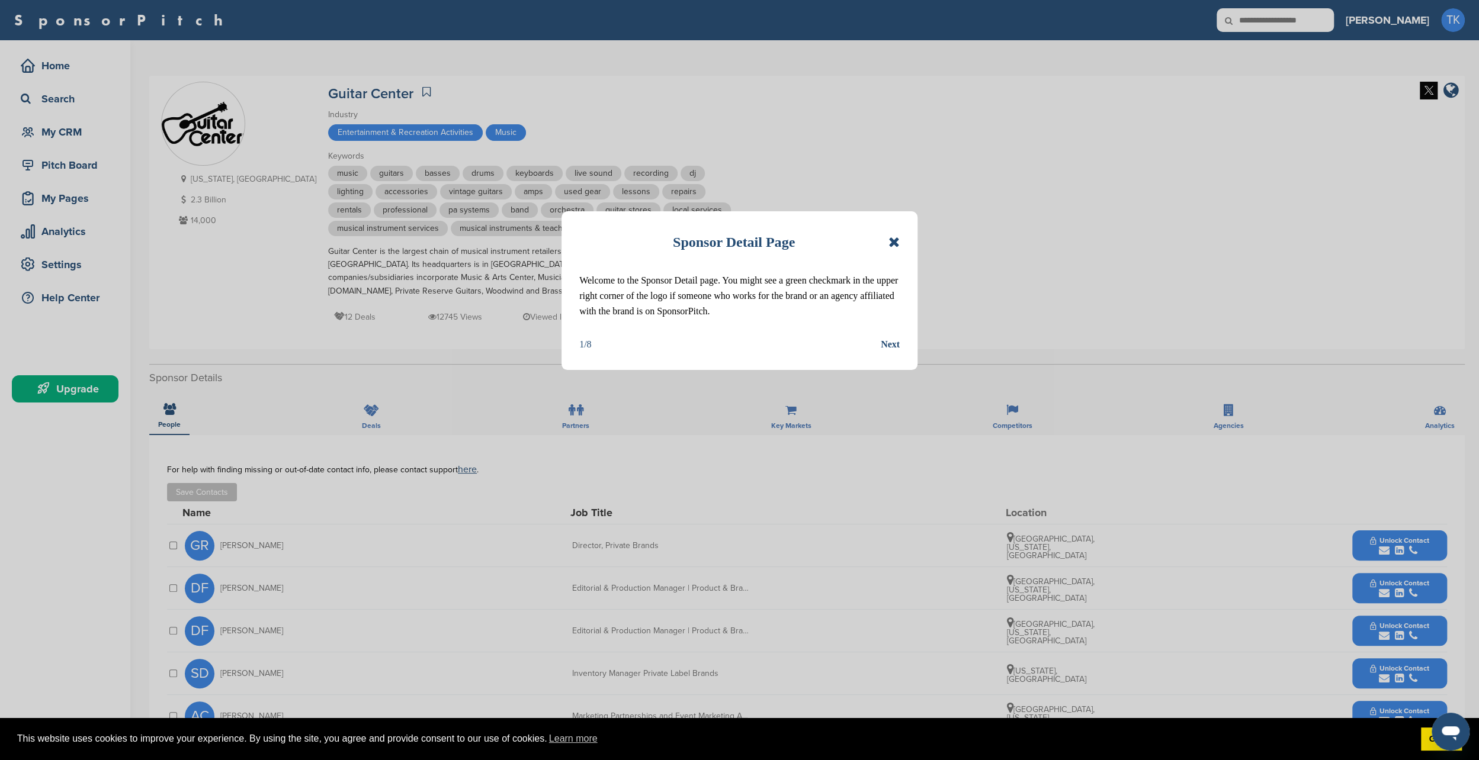
click at [916, 238] on div "Sponsor Detail Page Welcome to the Sponsor Detail page. You might see a green c…" at bounding box center [739, 290] width 356 height 159
click at [910, 240] on div "Sponsor Detail Page Welcome to the Sponsor Detail page. You might see a green c…" at bounding box center [739, 290] width 356 height 159
click at [891, 243] on icon at bounding box center [893, 242] width 11 height 14
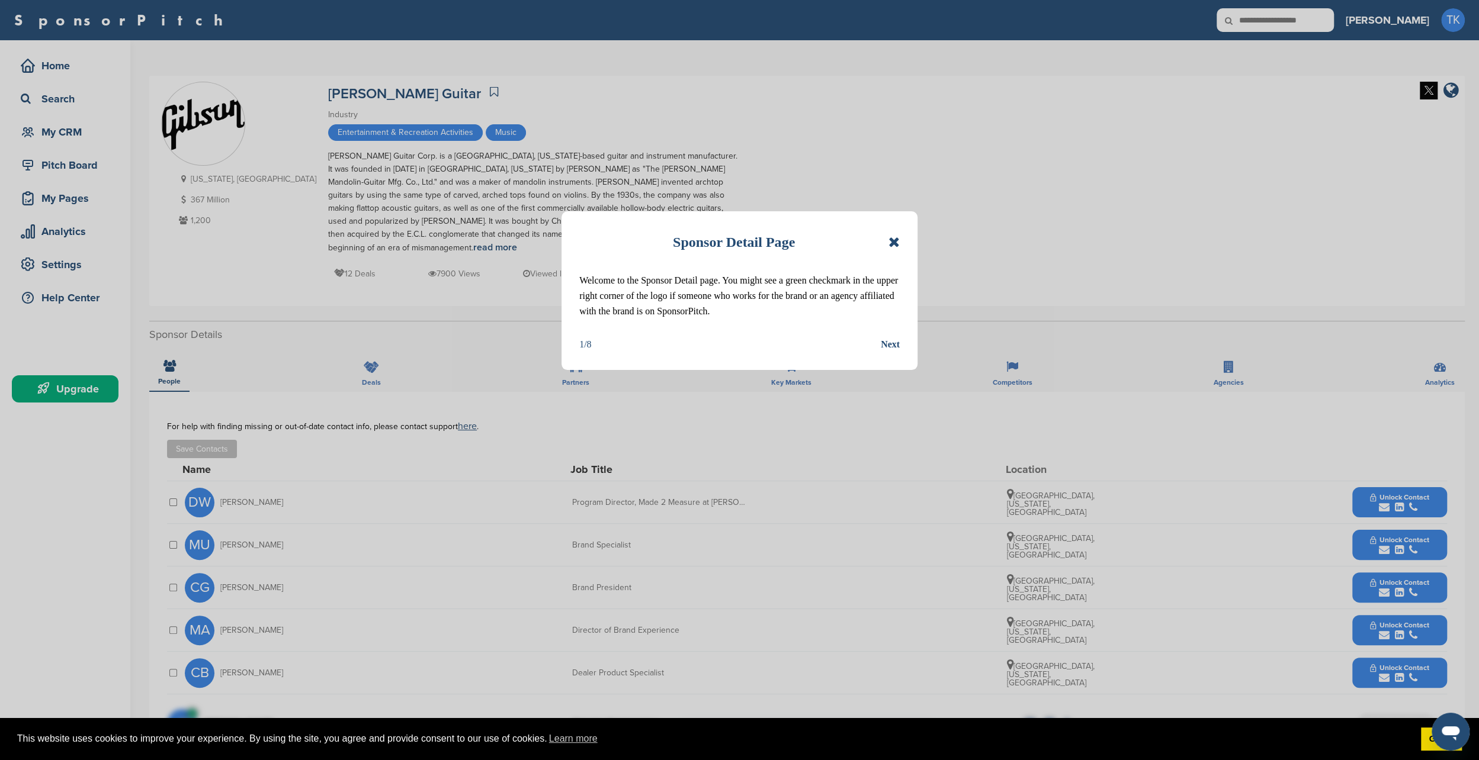
click at [918, 232] on div "Sponsor Detail Page Welcome to the Sponsor Detail page. You might see a green c…" at bounding box center [739, 380] width 1479 height 760
click at [900, 239] on div "Sponsor Detail Page Welcome to the Sponsor Detail page. You might see a green c…" at bounding box center [739, 290] width 356 height 159
click at [895, 242] on icon at bounding box center [893, 242] width 11 height 14
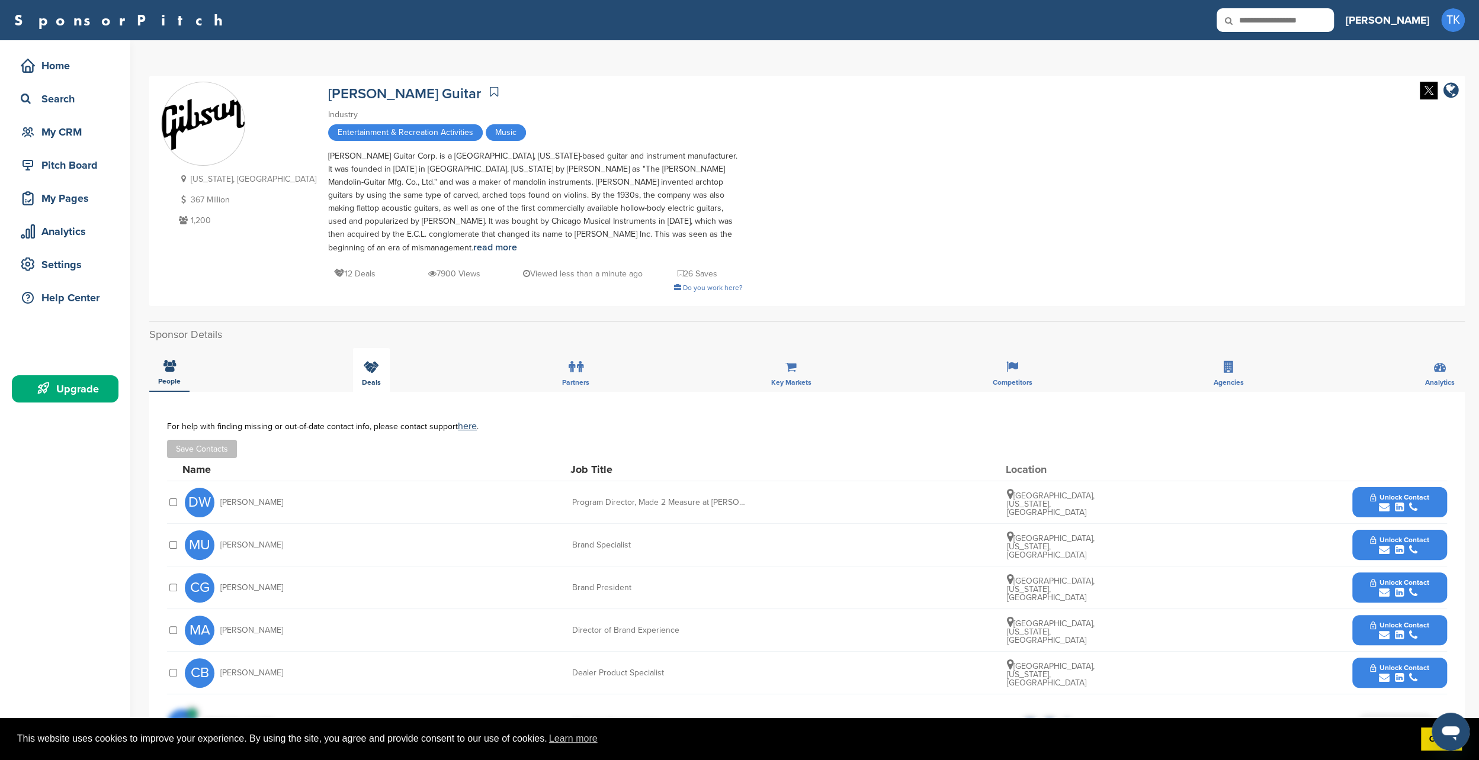
click at [369, 361] on icon at bounding box center [371, 367] width 15 height 12
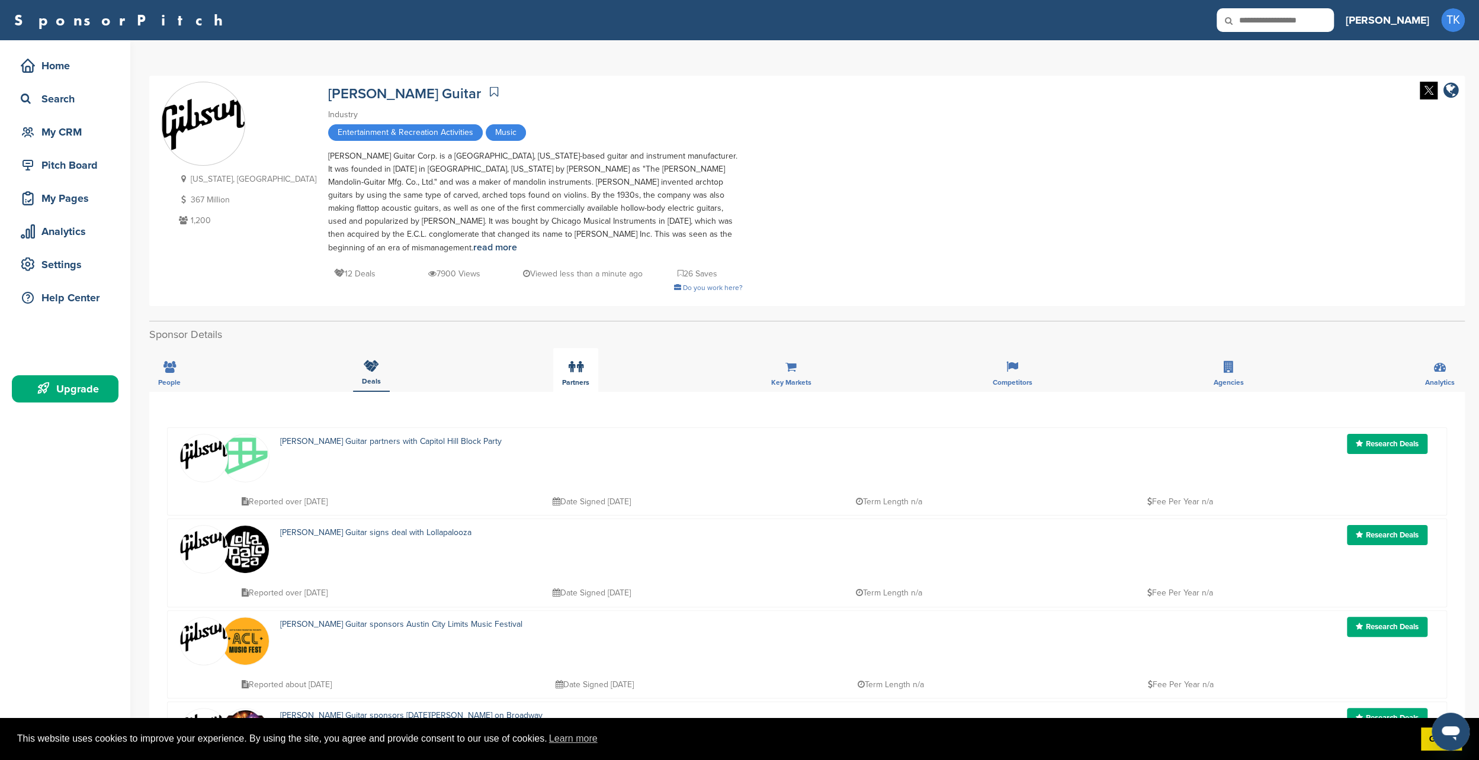
click at [573, 355] on label at bounding box center [576, 367] width 15 height 24
